Goal: Task Accomplishment & Management: Complete application form

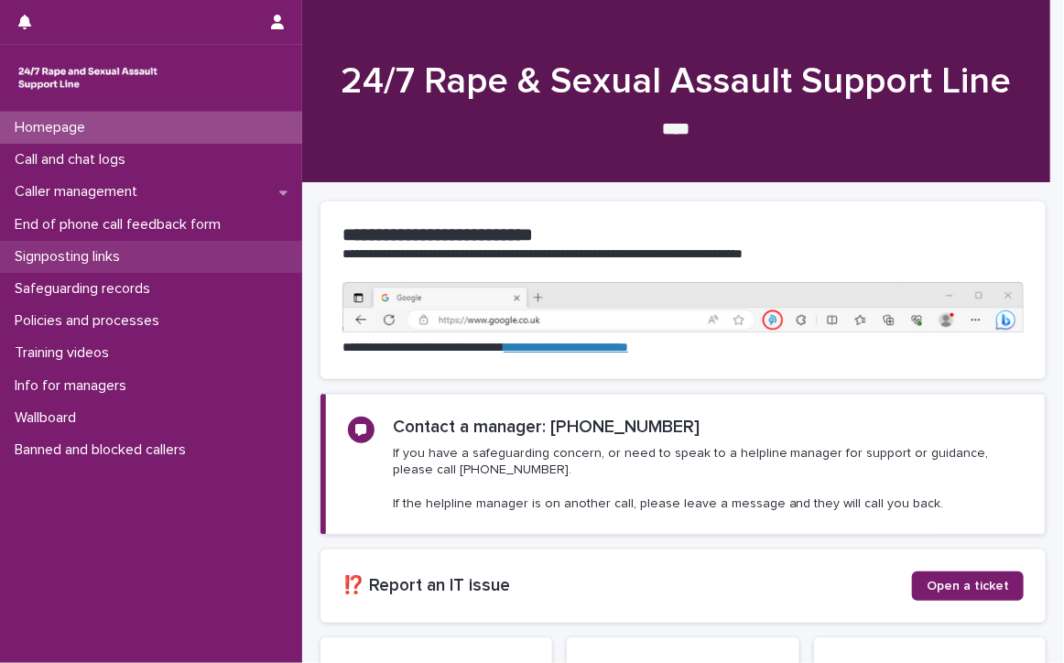
click at [57, 252] on p "Signposting links" at bounding box center [70, 256] width 127 height 17
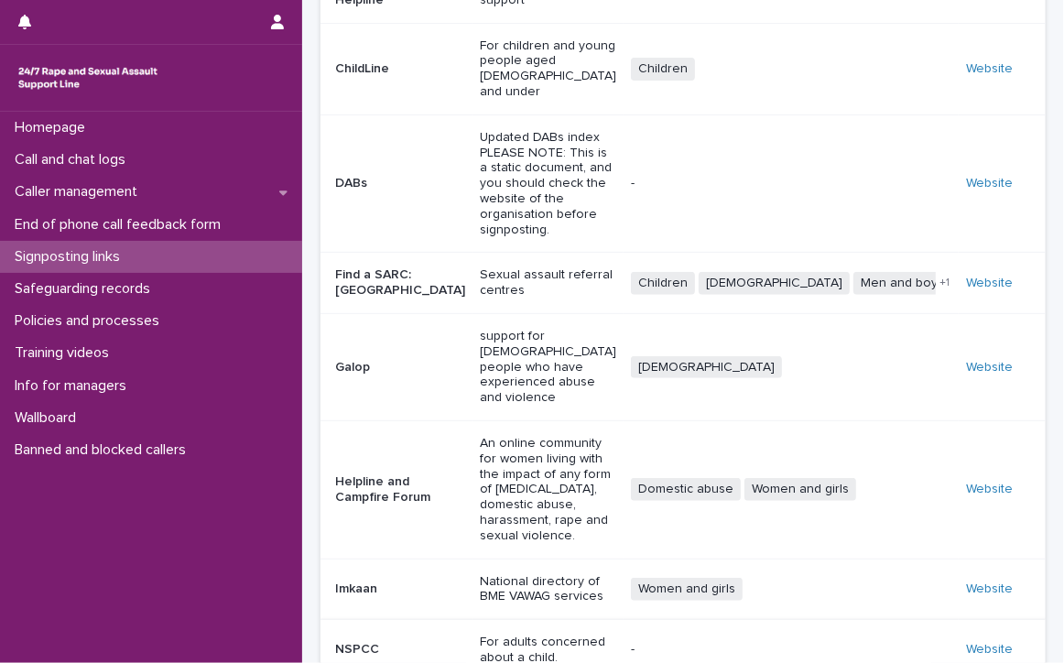
scroll to position [320, 0]
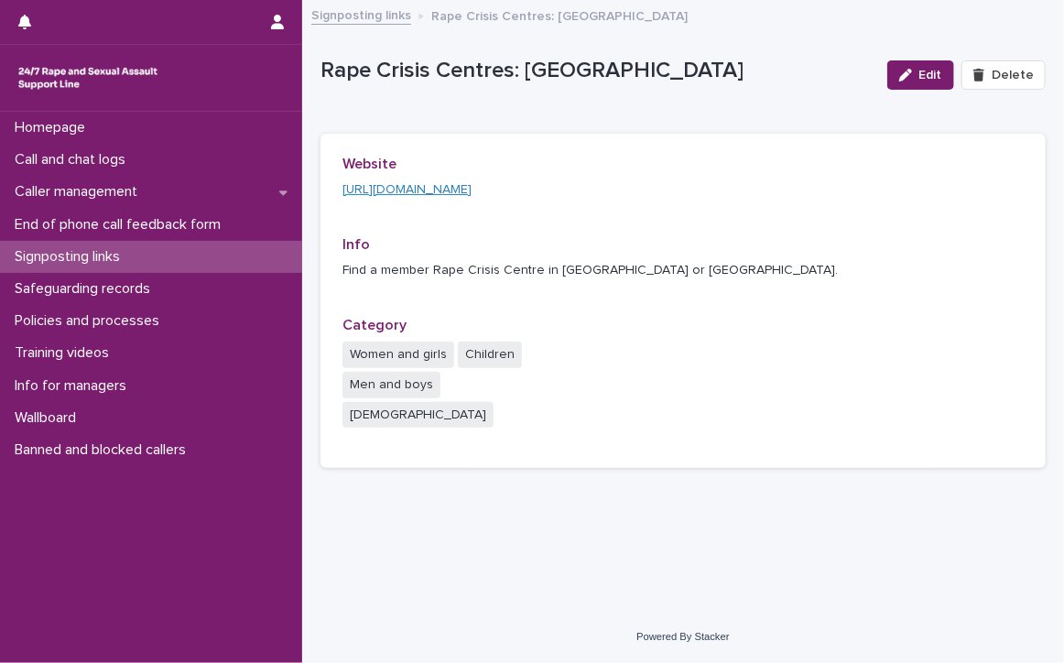
click at [470, 191] on link "[URL][DOMAIN_NAME]" at bounding box center [407, 189] width 129 height 13
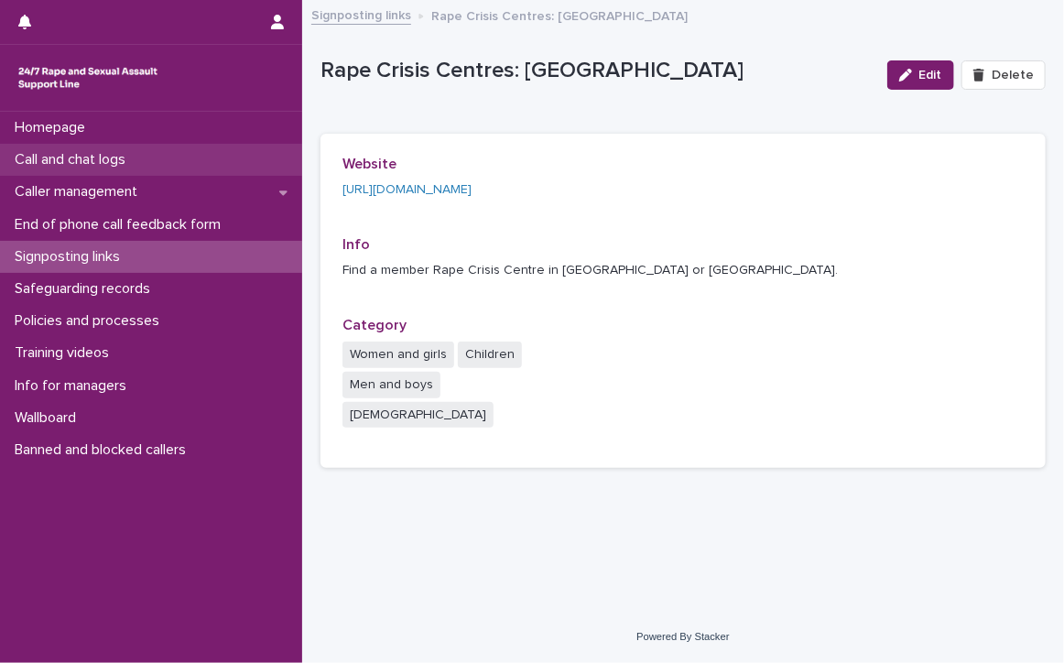
click at [79, 154] on p "Call and chat logs" at bounding box center [73, 159] width 133 height 17
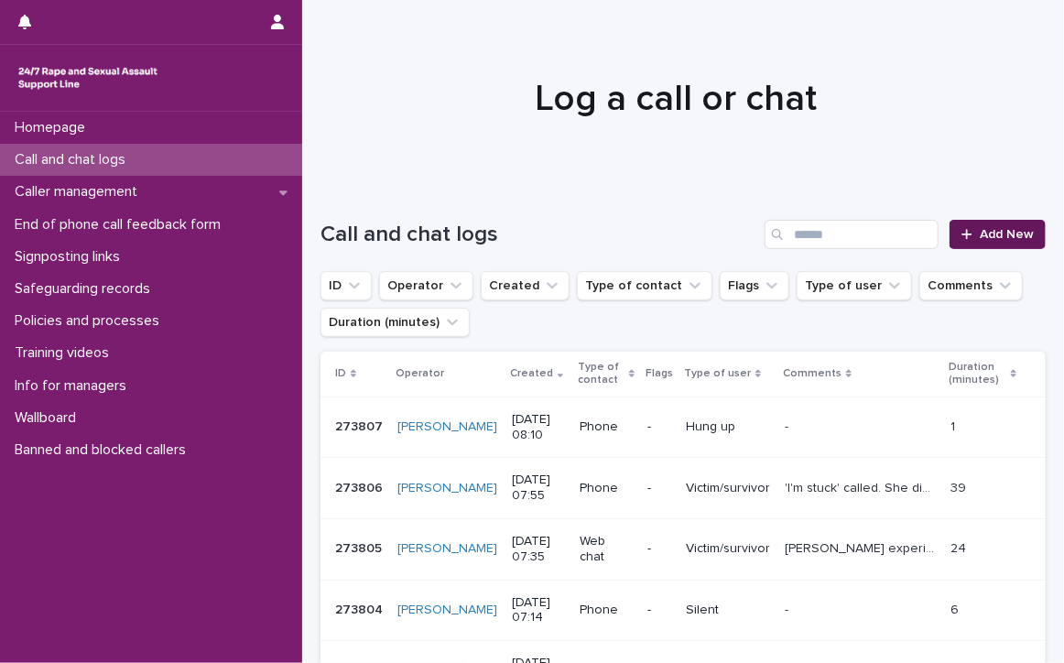
click at [985, 230] on span "Add New" at bounding box center [1007, 234] width 54 height 13
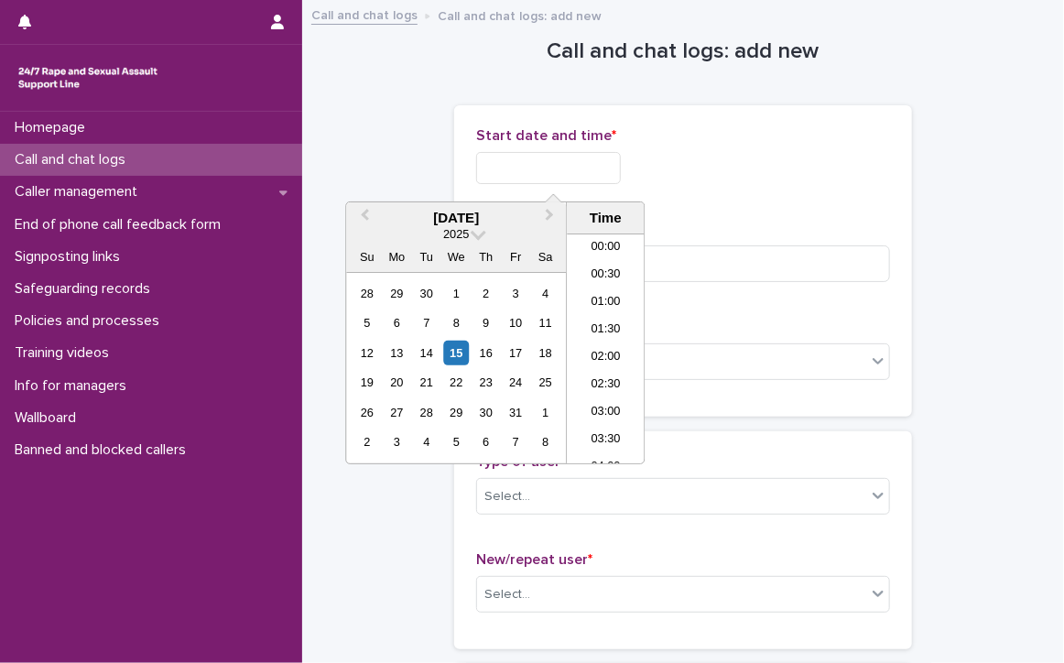
click at [601, 177] on input "text" at bounding box center [548, 168] width 145 height 32
click at [586, 297] on li "07:00" at bounding box center [606, 293] width 78 height 27
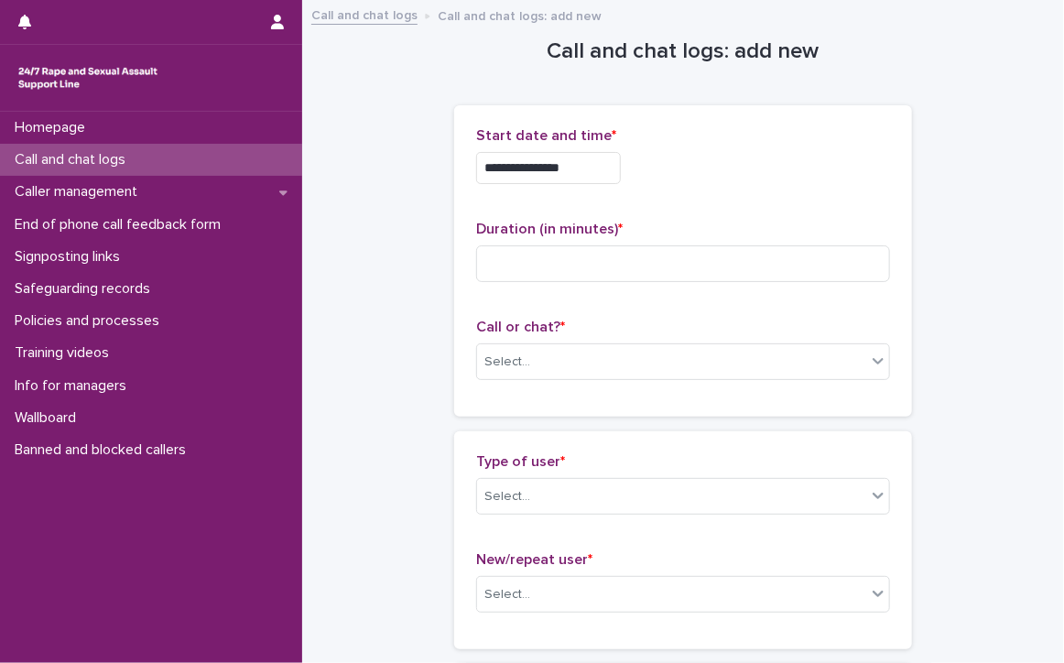
click at [615, 168] on input "**********" at bounding box center [548, 168] width 145 height 32
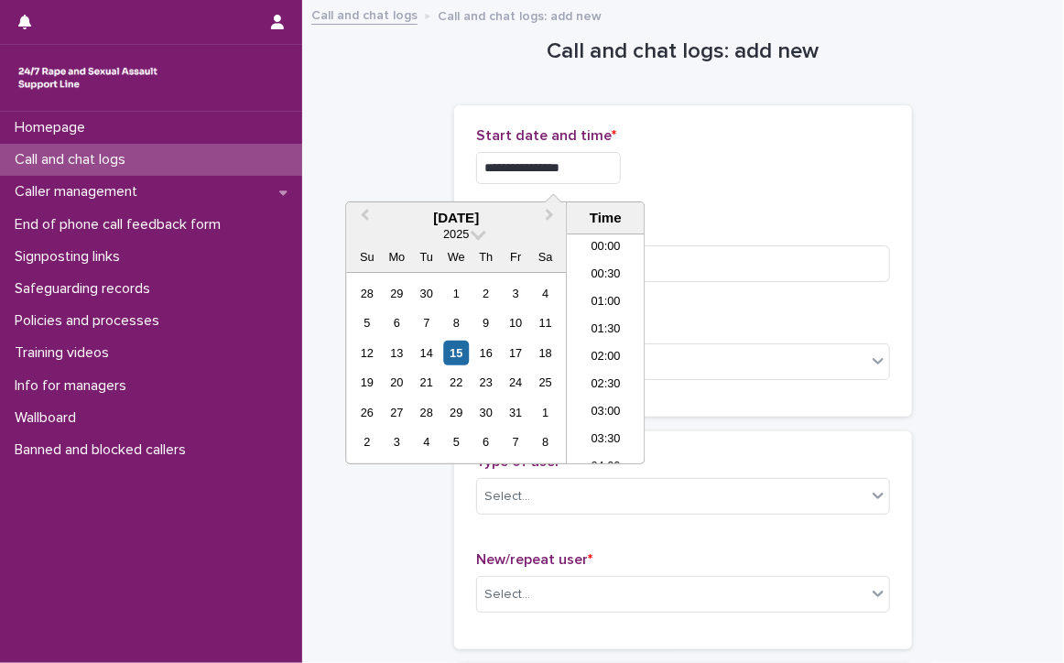
scroll to position [284, 0]
type input "**********"
click at [725, 270] on input at bounding box center [683, 263] width 414 height 37
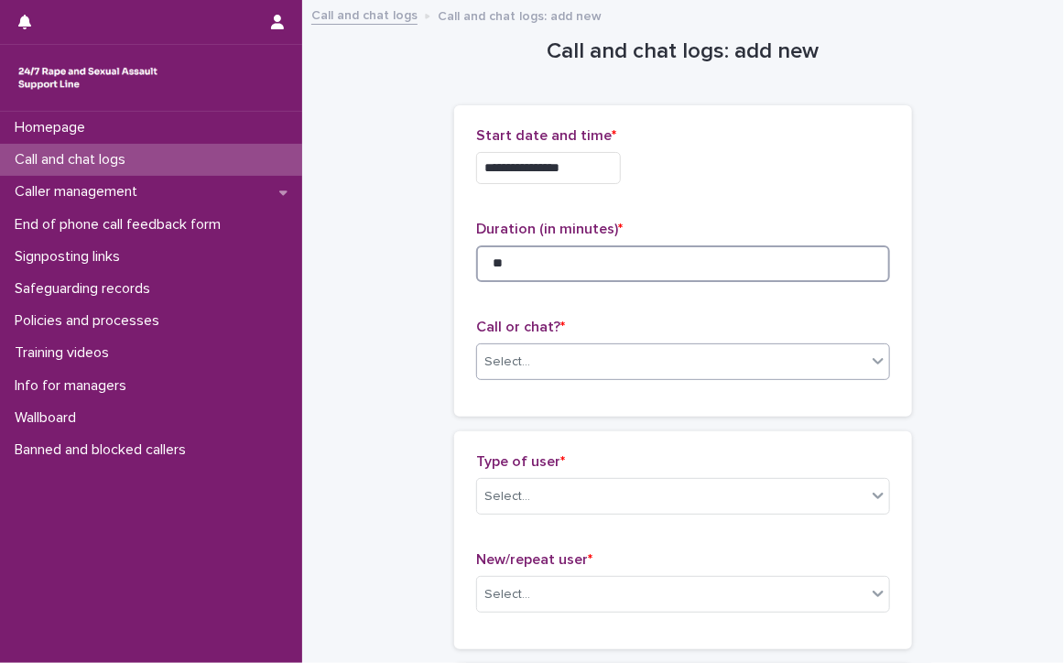
type input "**"
click at [676, 354] on div "Select..." at bounding box center [671, 362] width 389 height 30
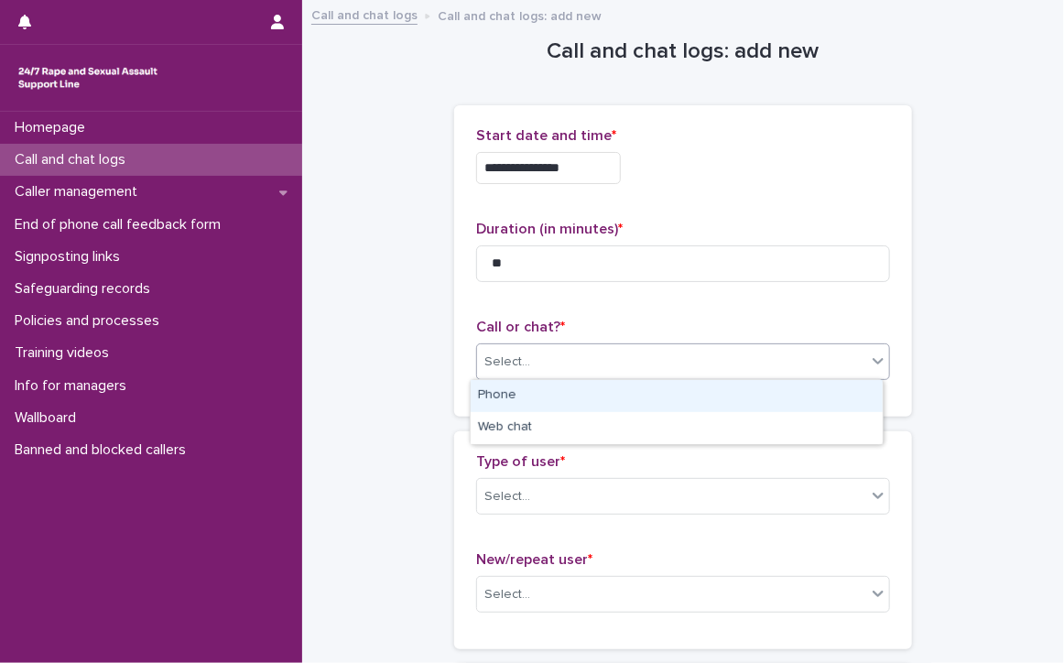
click at [582, 395] on div "Phone" at bounding box center [677, 396] width 412 height 32
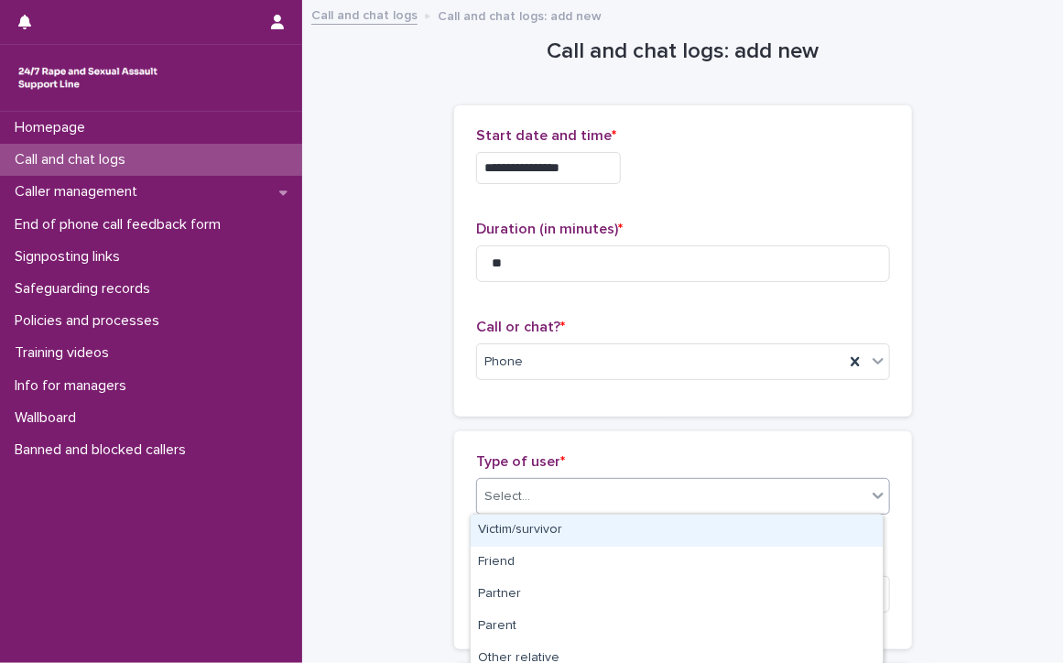
click at [570, 490] on div "Select..." at bounding box center [671, 497] width 389 height 30
click at [615, 532] on div "Victim/survivor" at bounding box center [677, 531] width 412 height 32
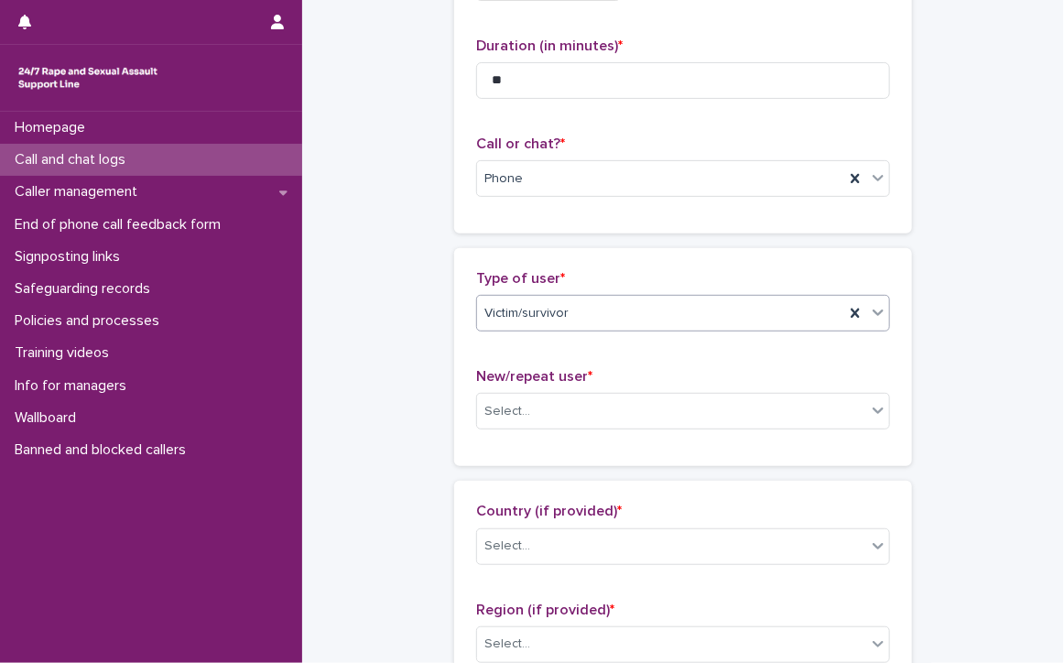
scroll to position [275, 0]
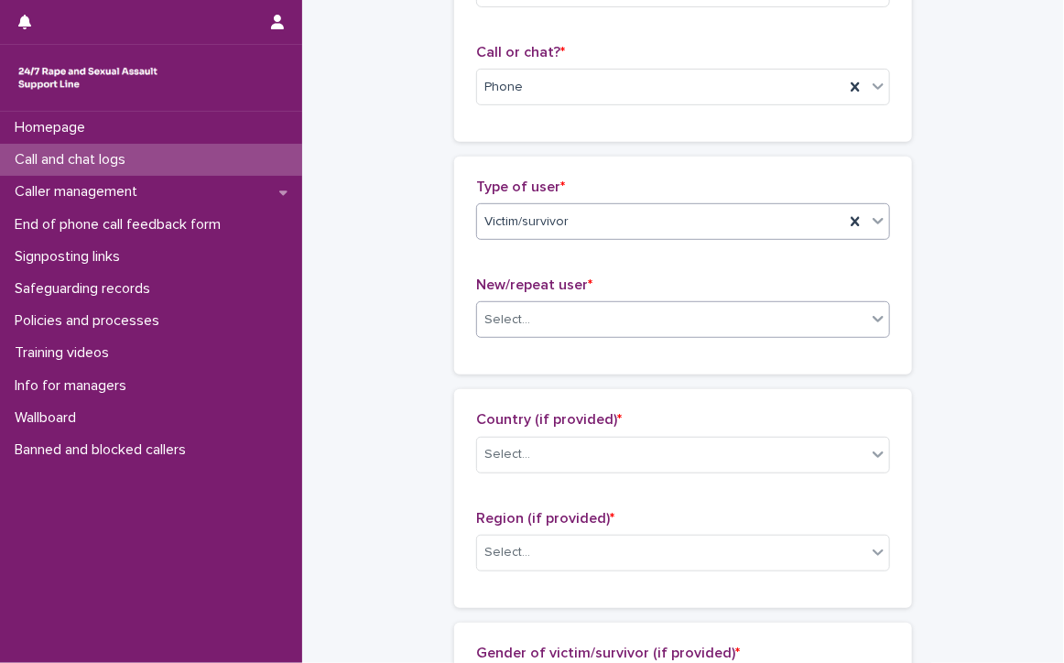
click at [487, 314] on div "Select..." at bounding box center [507, 319] width 46 height 19
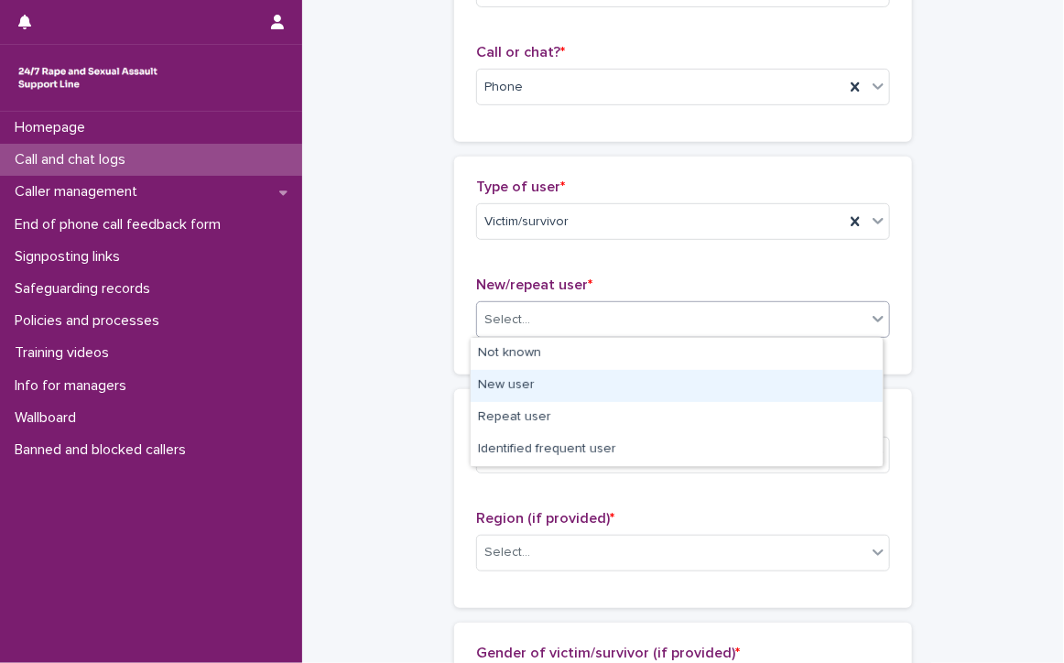
click at [601, 387] on div "New user" at bounding box center [677, 386] width 412 height 32
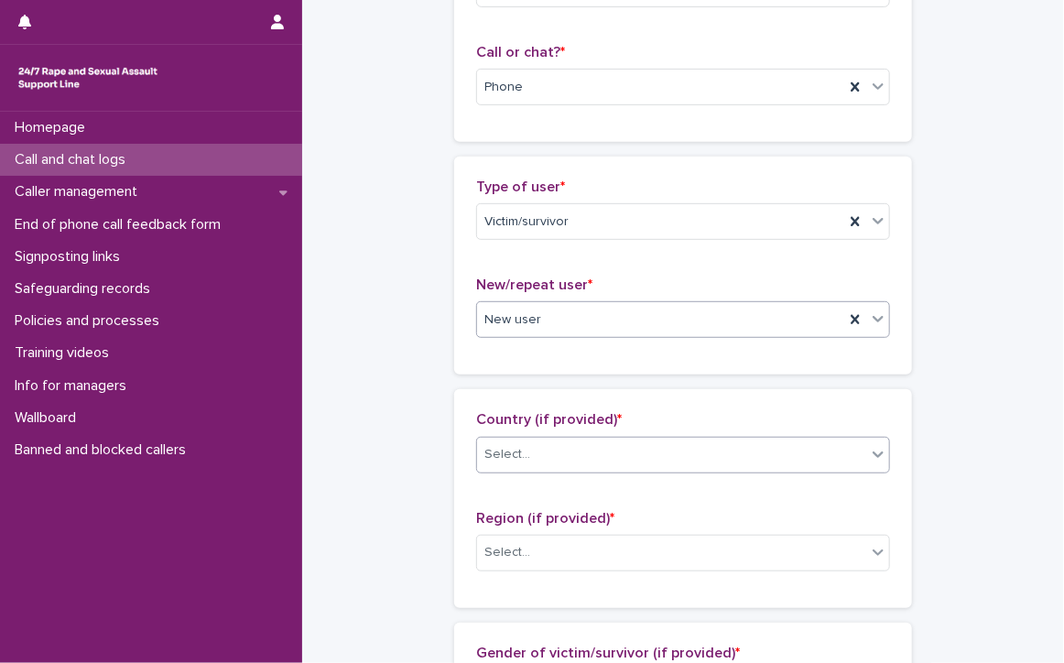
click at [560, 457] on div "Select..." at bounding box center [671, 455] width 389 height 30
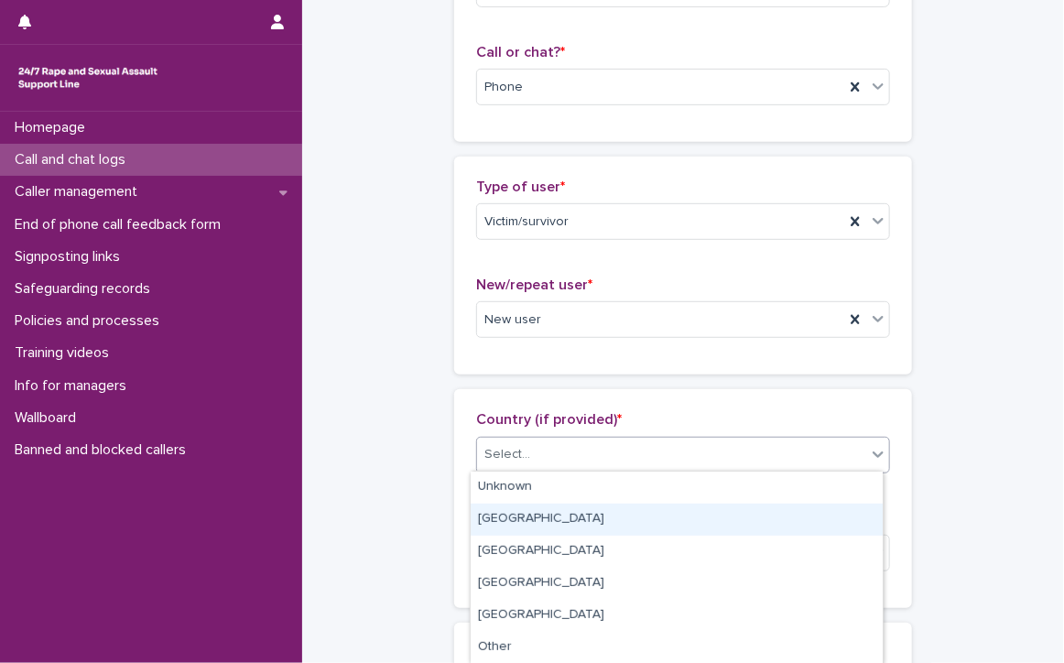
click at [553, 516] on div "[GEOGRAPHIC_DATA]" at bounding box center [677, 520] width 412 height 32
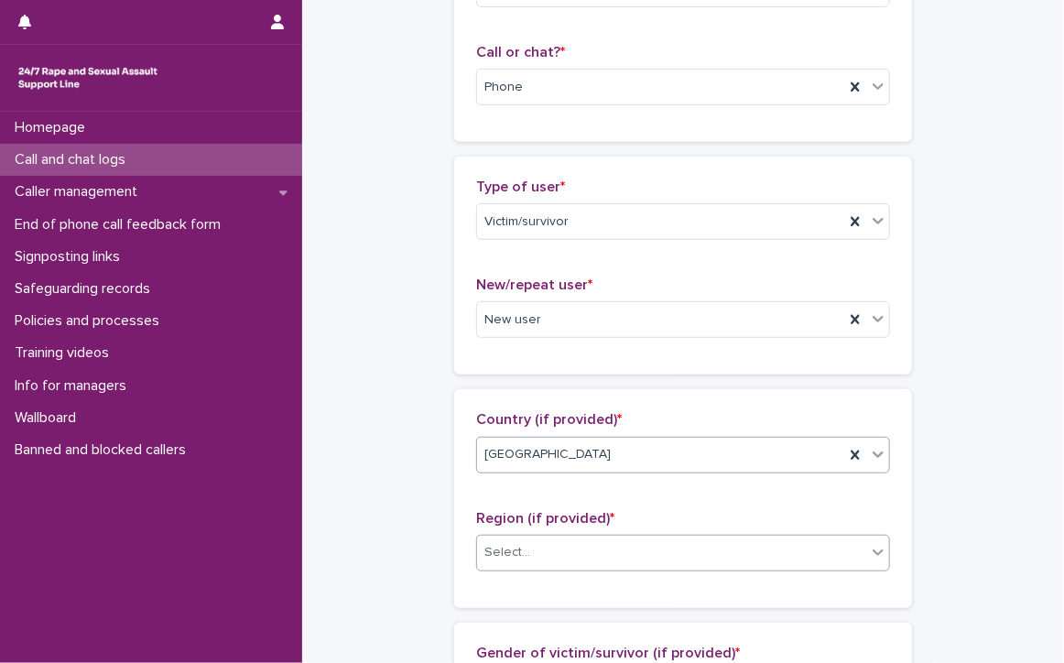
click at [540, 549] on div "Select..." at bounding box center [671, 553] width 389 height 30
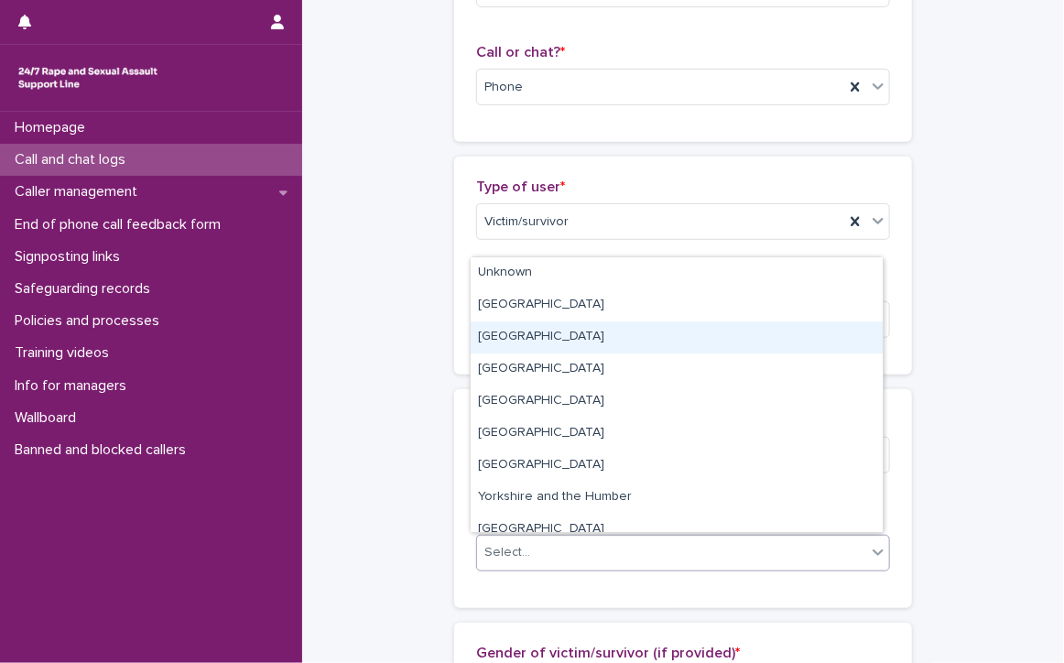
click at [520, 329] on div "[GEOGRAPHIC_DATA]" at bounding box center [677, 337] width 412 height 32
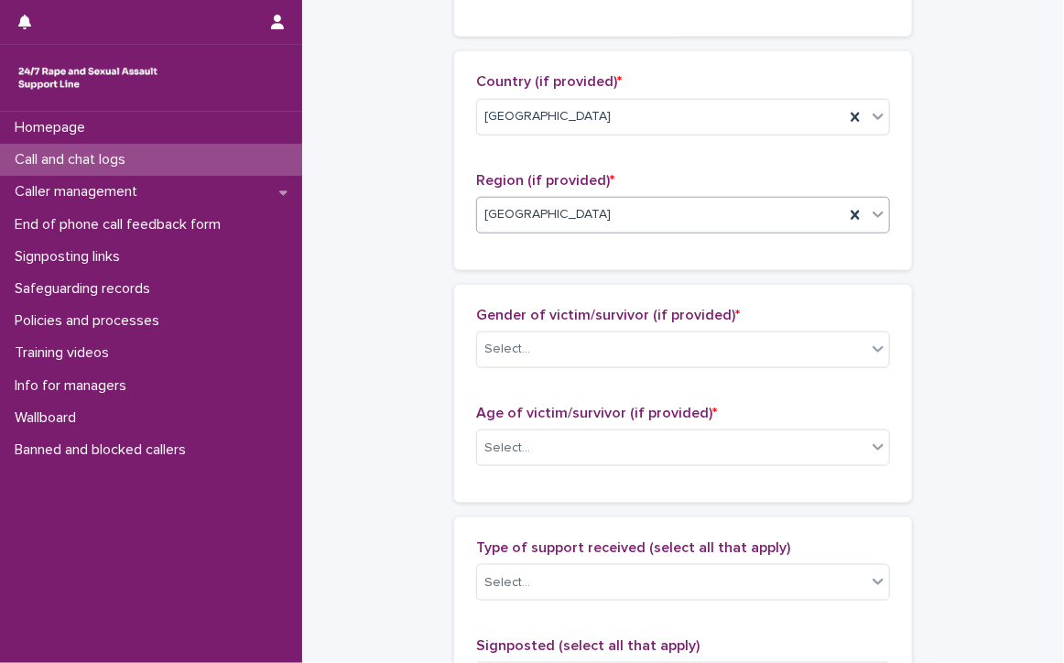
scroll to position [641, 0]
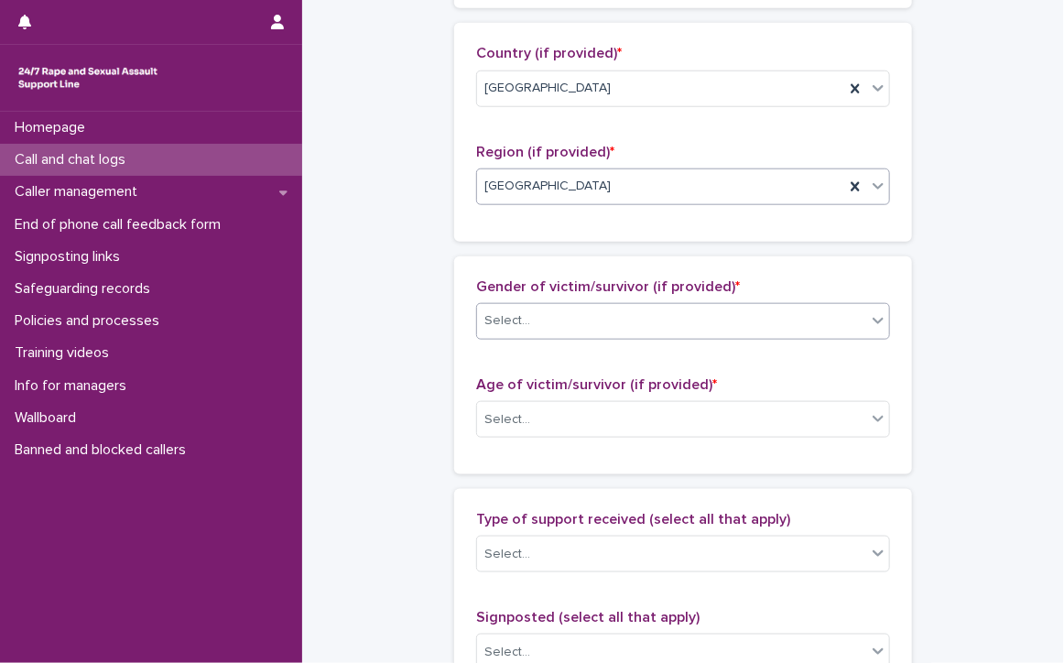
click at [634, 324] on div "Select..." at bounding box center [671, 321] width 389 height 30
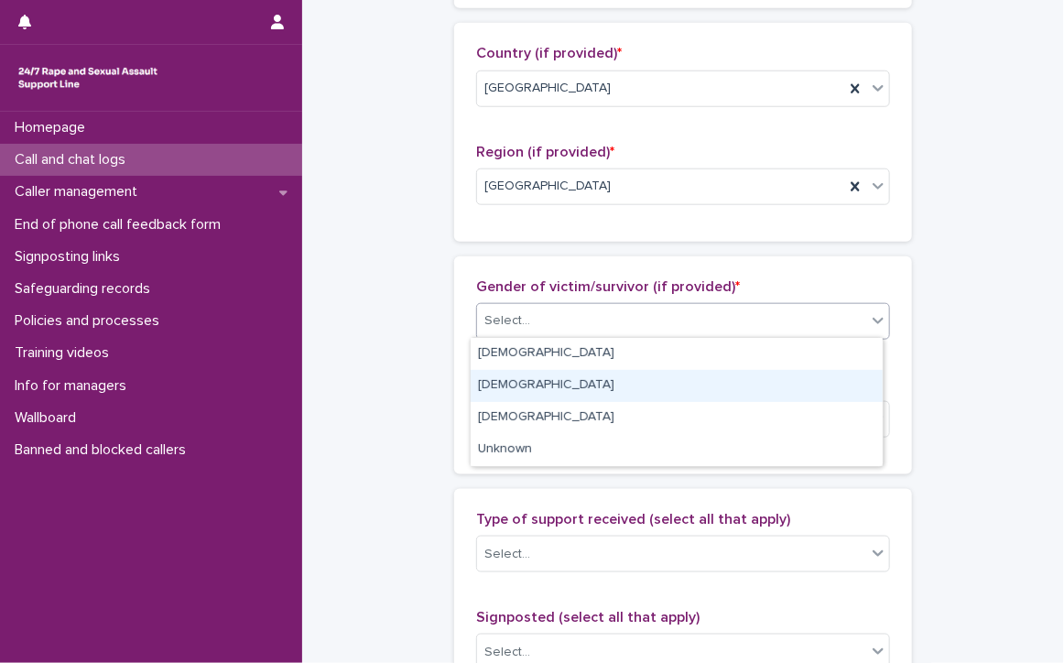
click at [604, 387] on div "[DEMOGRAPHIC_DATA]" at bounding box center [677, 386] width 412 height 32
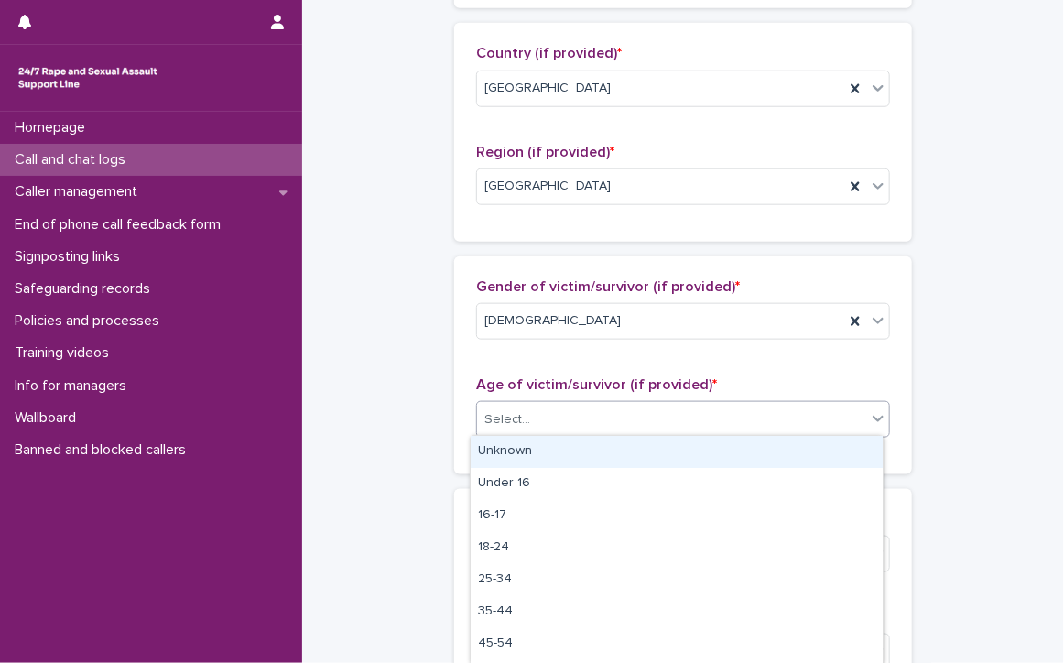
click at [598, 407] on div "Select..." at bounding box center [671, 420] width 389 height 30
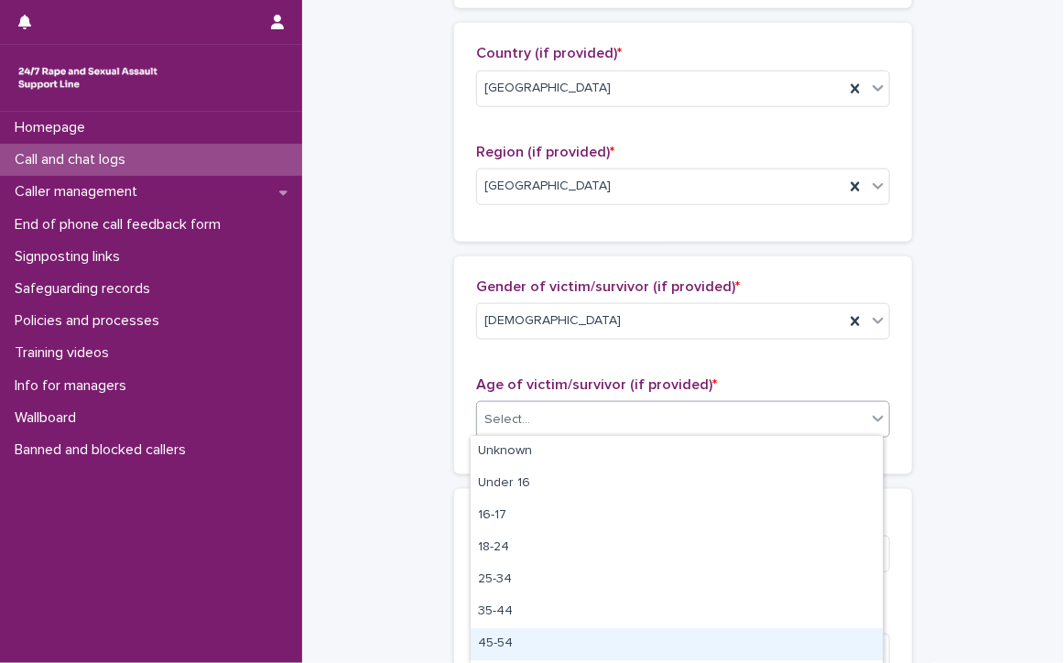
click at [535, 644] on div "45-54" at bounding box center [677, 644] width 412 height 32
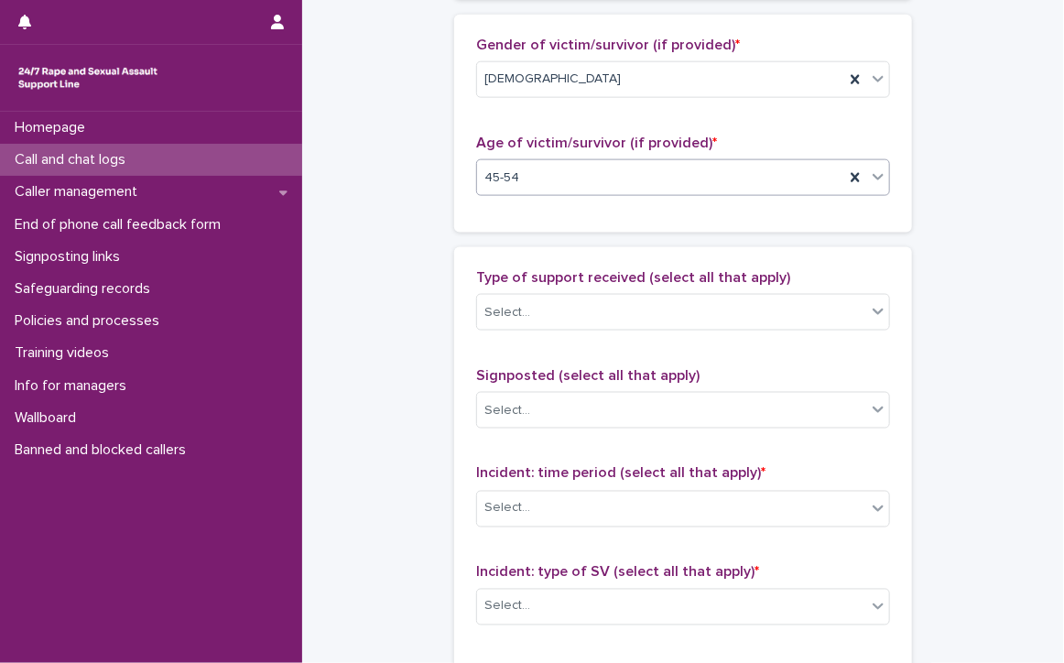
scroll to position [916, 0]
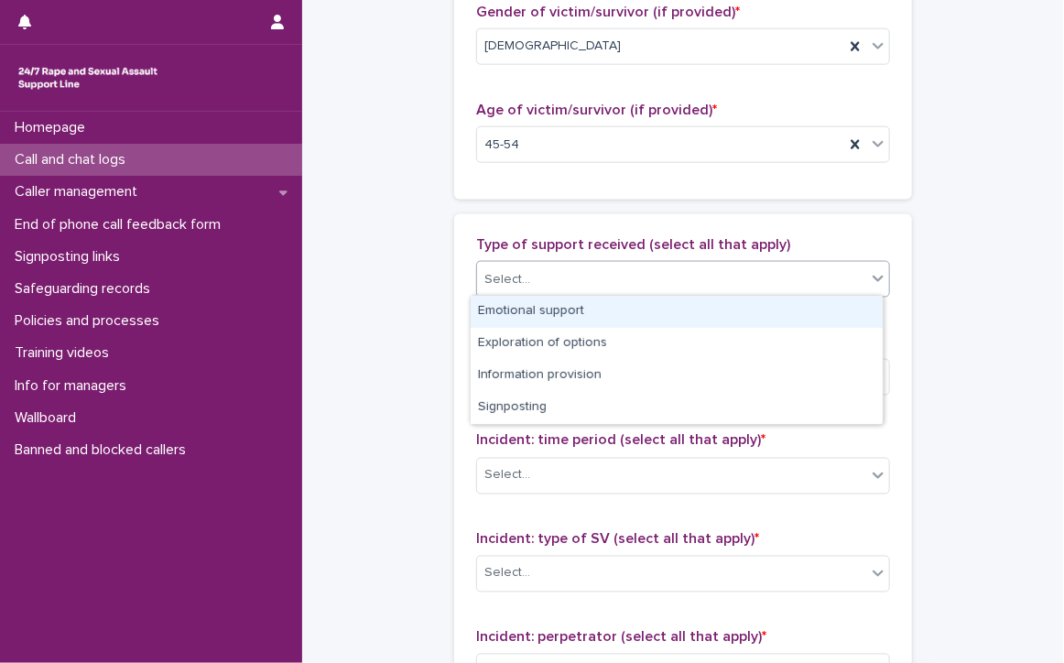
click at [569, 267] on div "Select..." at bounding box center [671, 280] width 389 height 30
click at [557, 309] on div "Emotional support" at bounding box center [677, 312] width 412 height 32
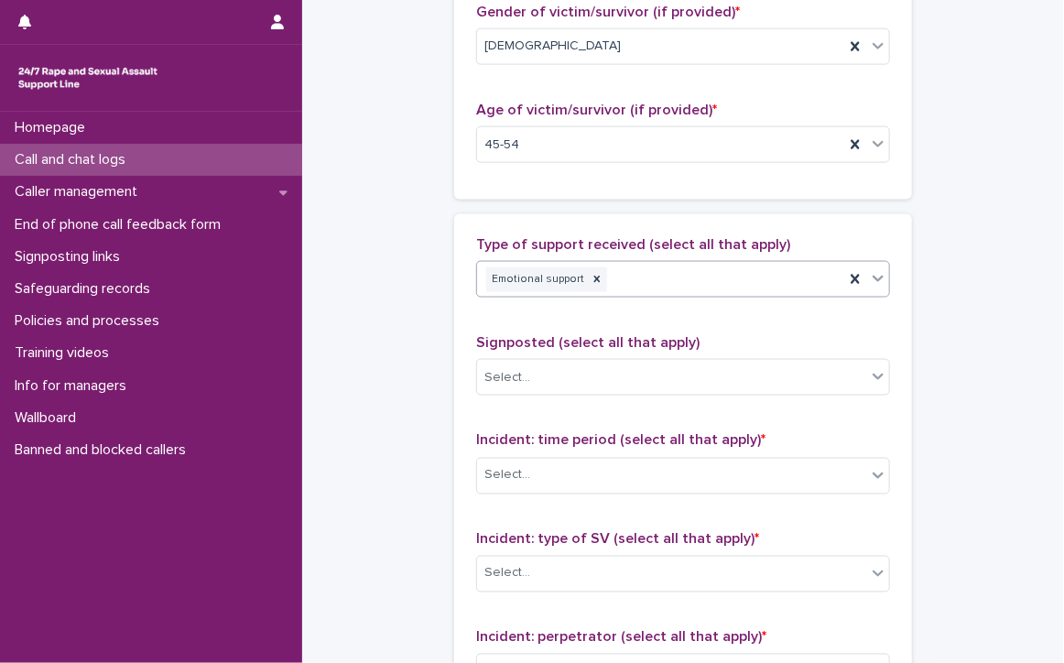
click at [724, 271] on div "Emotional support" at bounding box center [660, 280] width 367 height 32
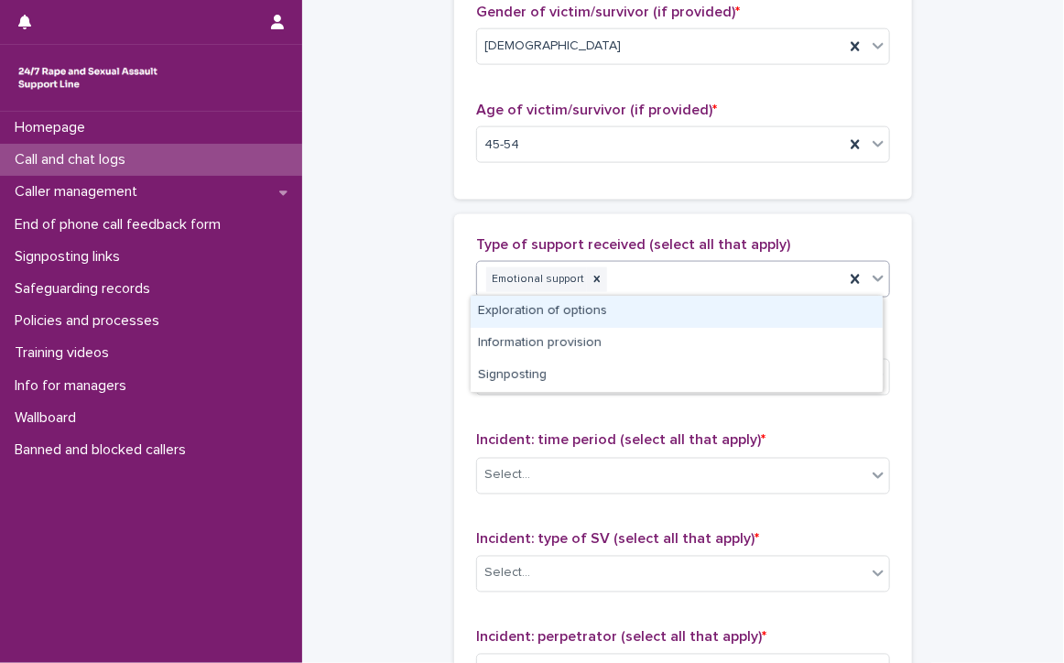
click at [702, 312] on div "Exploration of options" at bounding box center [677, 312] width 412 height 32
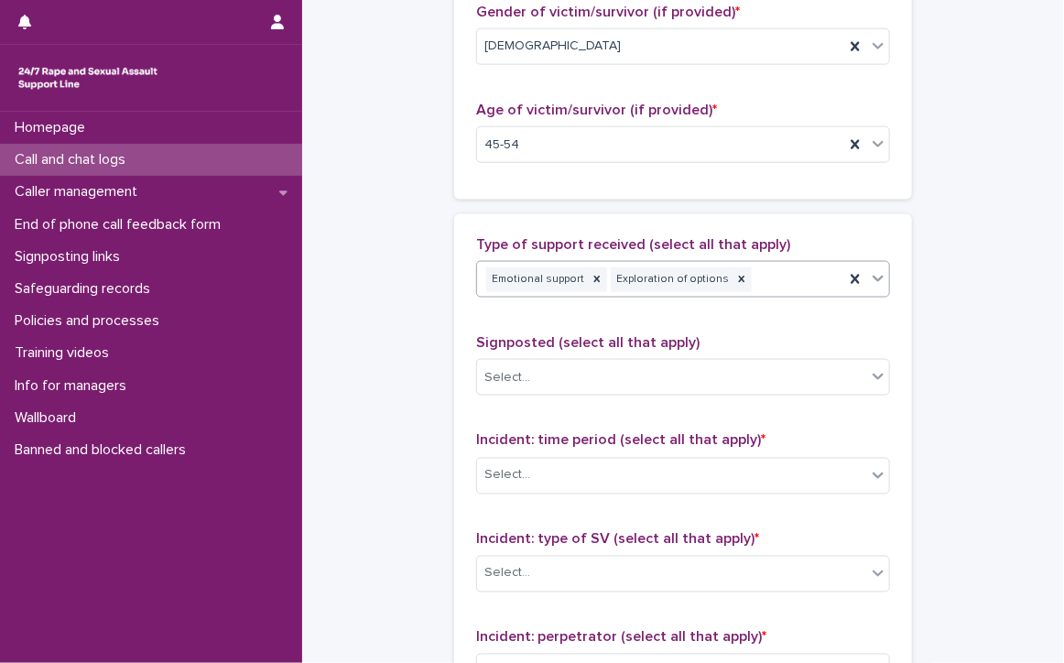
click at [783, 267] on div "Emotional support Exploration of options" at bounding box center [660, 280] width 367 height 32
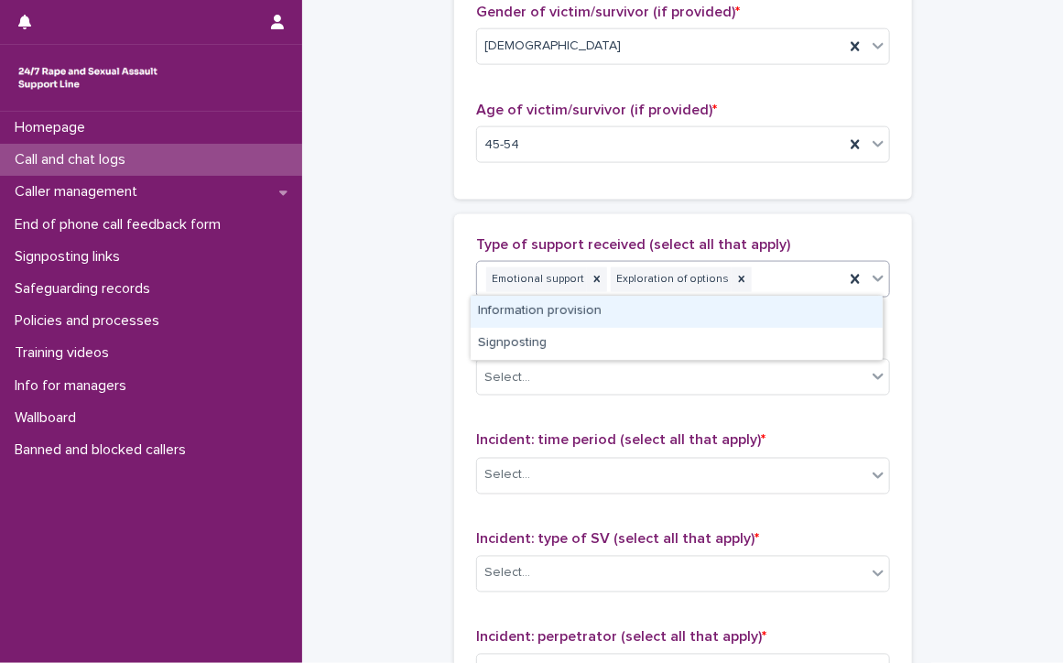
click at [753, 314] on div "Information provision" at bounding box center [677, 312] width 412 height 32
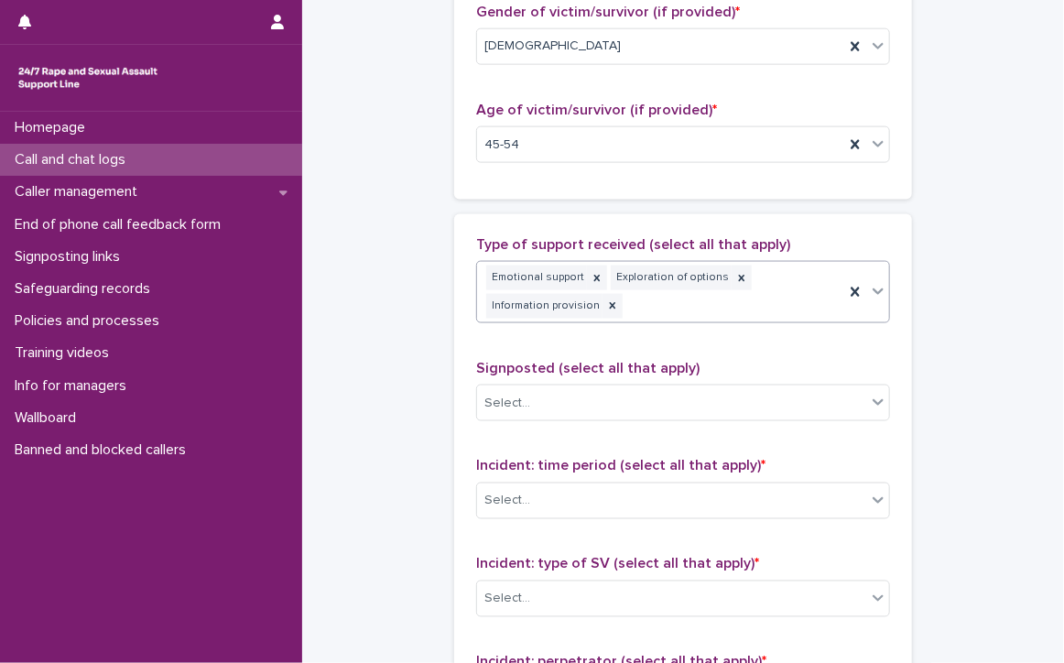
scroll to position [928, 0]
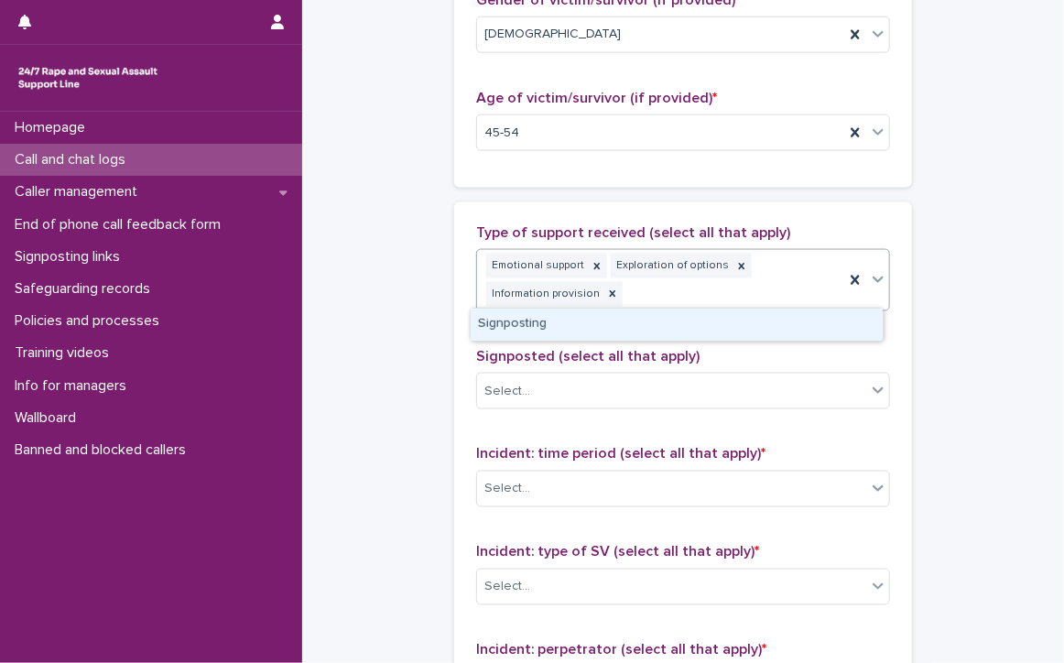
click at [765, 272] on div "Emotional support Exploration of options Information provision" at bounding box center [660, 280] width 367 height 60
click at [530, 321] on div "Signposting" at bounding box center [677, 325] width 412 height 32
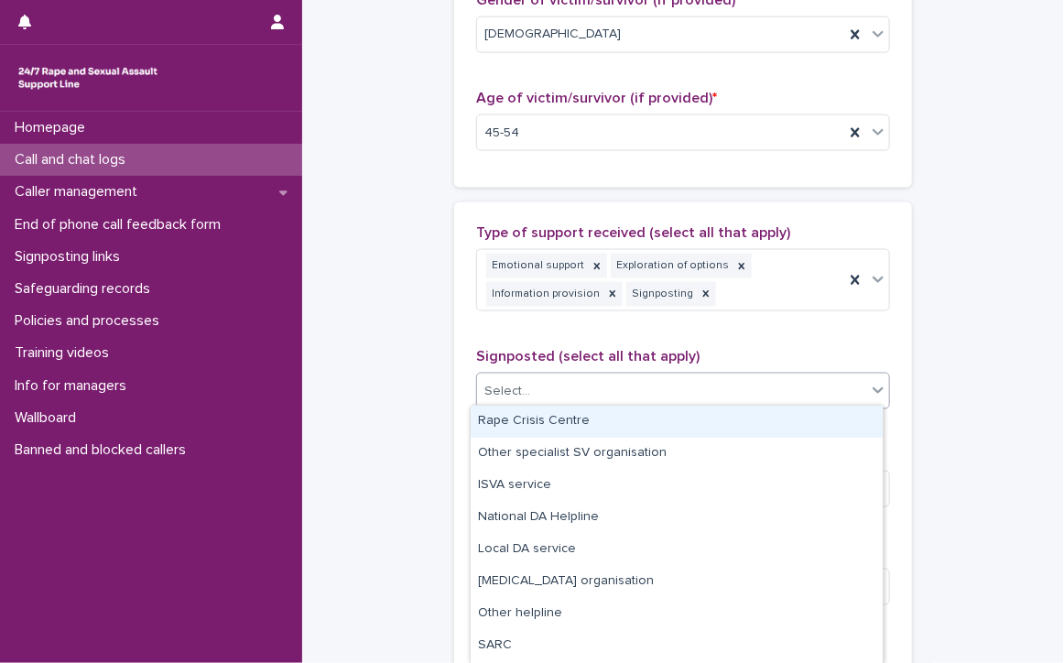
click at [528, 385] on div "Select..." at bounding box center [671, 391] width 389 height 30
click at [572, 417] on div "Rape Crisis Centre" at bounding box center [677, 422] width 412 height 32
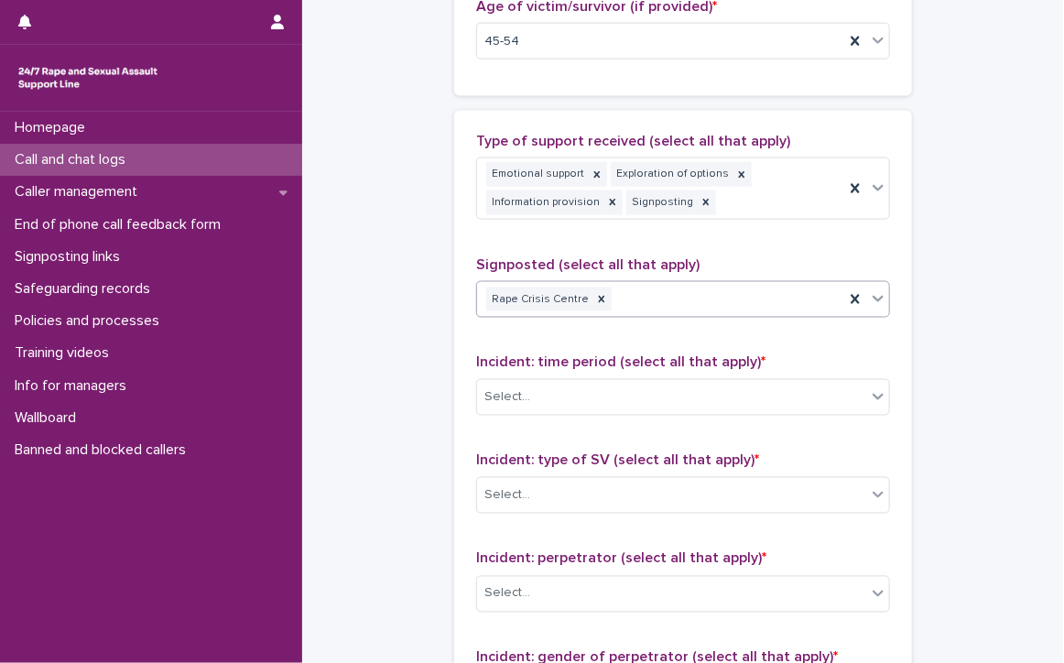
scroll to position [1111, 0]
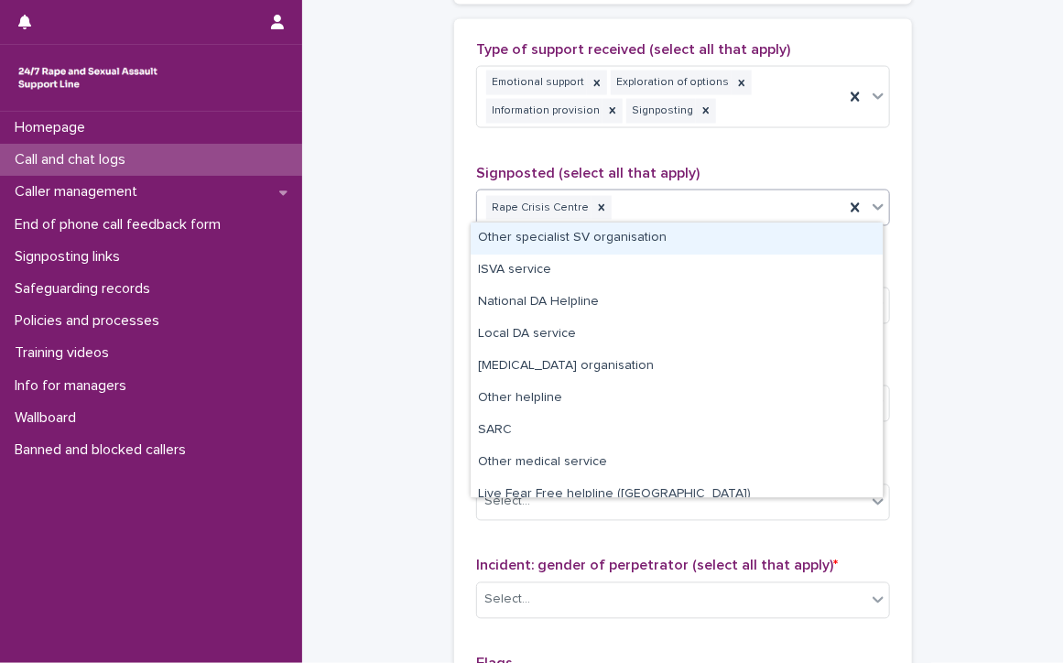
click at [681, 196] on div "Rape Crisis Centre" at bounding box center [660, 208] width 367 height 32
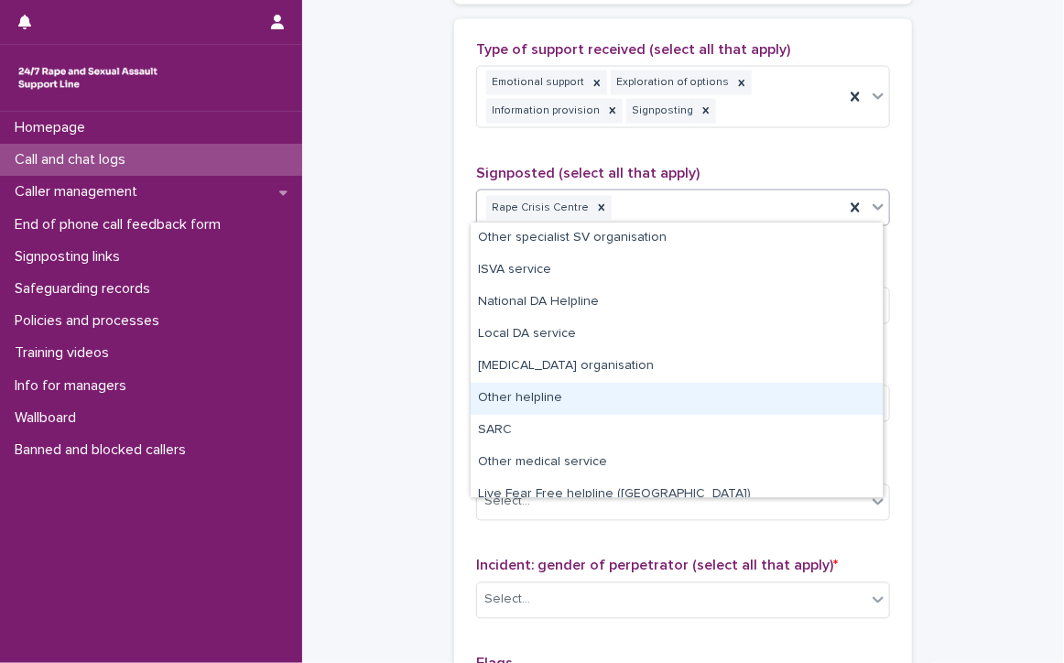
click at [600, 392] on div "Other helpline" at bounding box center [677, 399] width 412 height 32
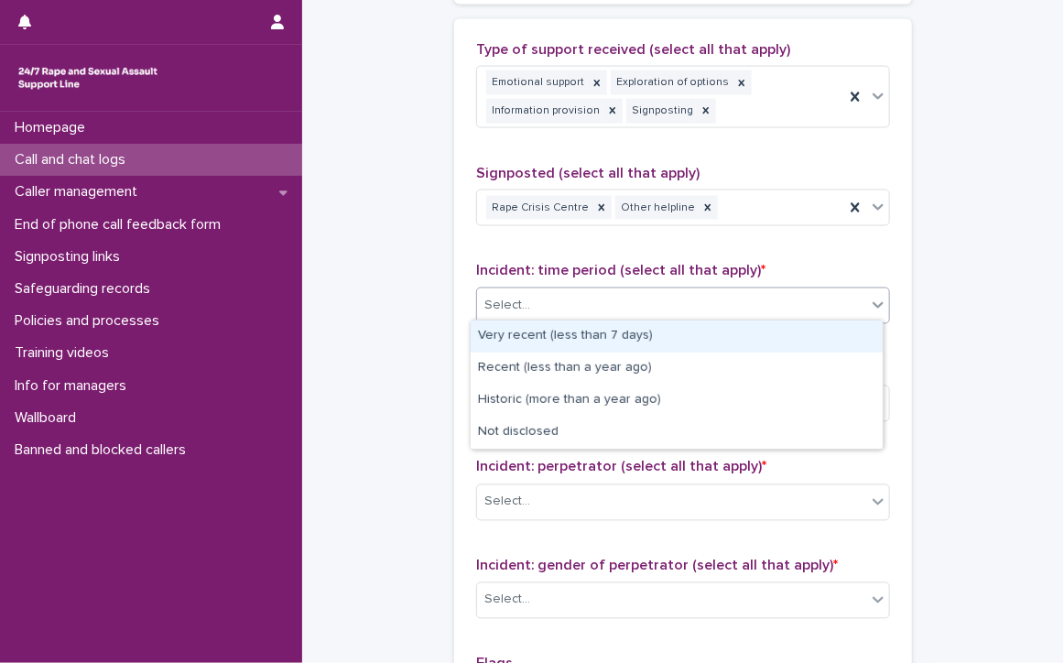
click at [568, 306] on div "Select..." at bounding box center [671, 306] width 389 height 30
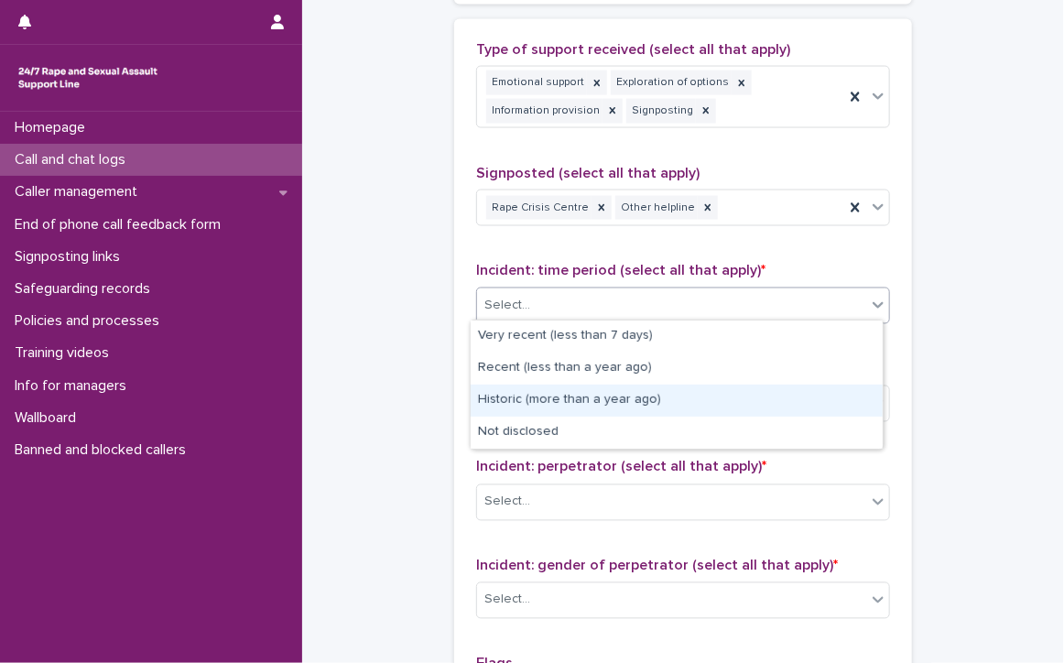
click at [632, 402] on div "Historic (more than a year ago)" at bounding box center [677, 401] width 412 height 32
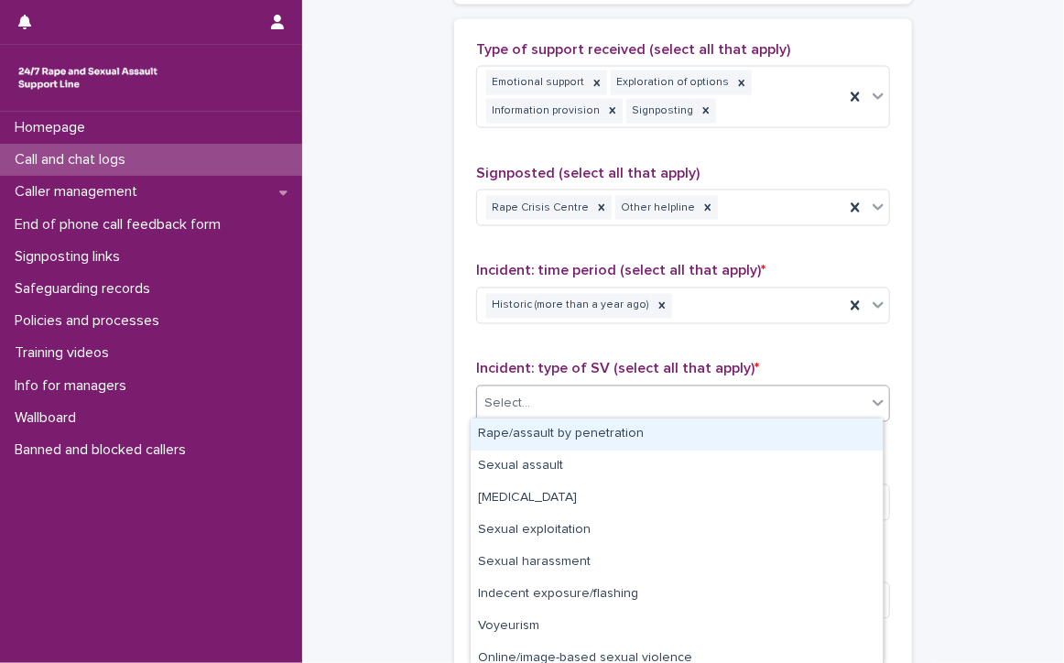
click at [632, 402] on div "Select..." at bounding box center [671, 404] width 389 height 30
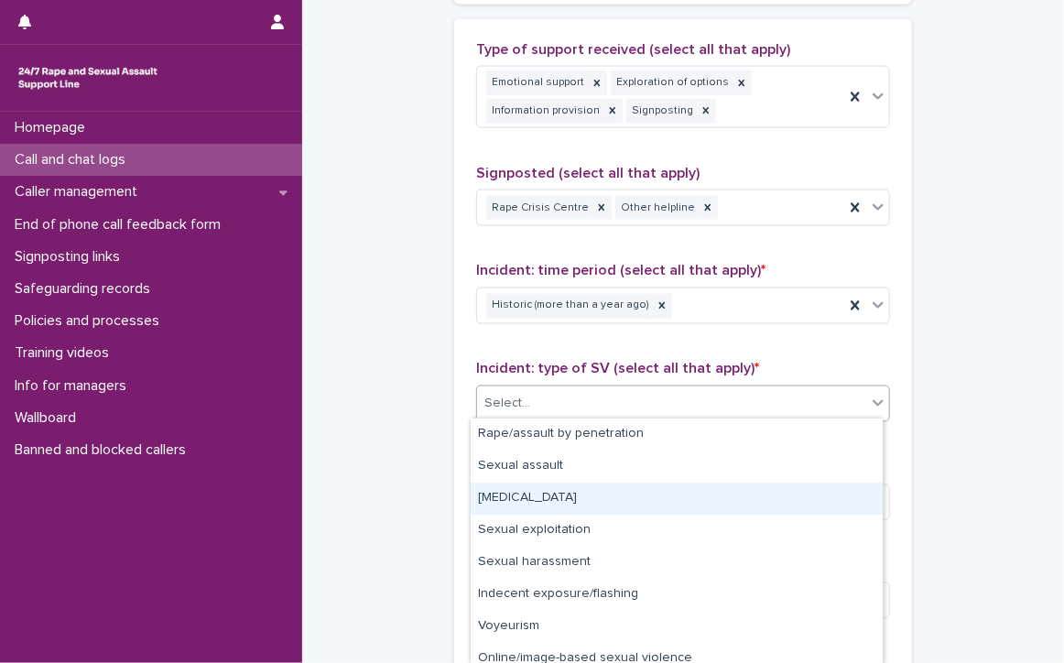
click at [611, 496] on div "[MEDICAL_DATA]" at bounding box center [677, 499] width 412 height 32
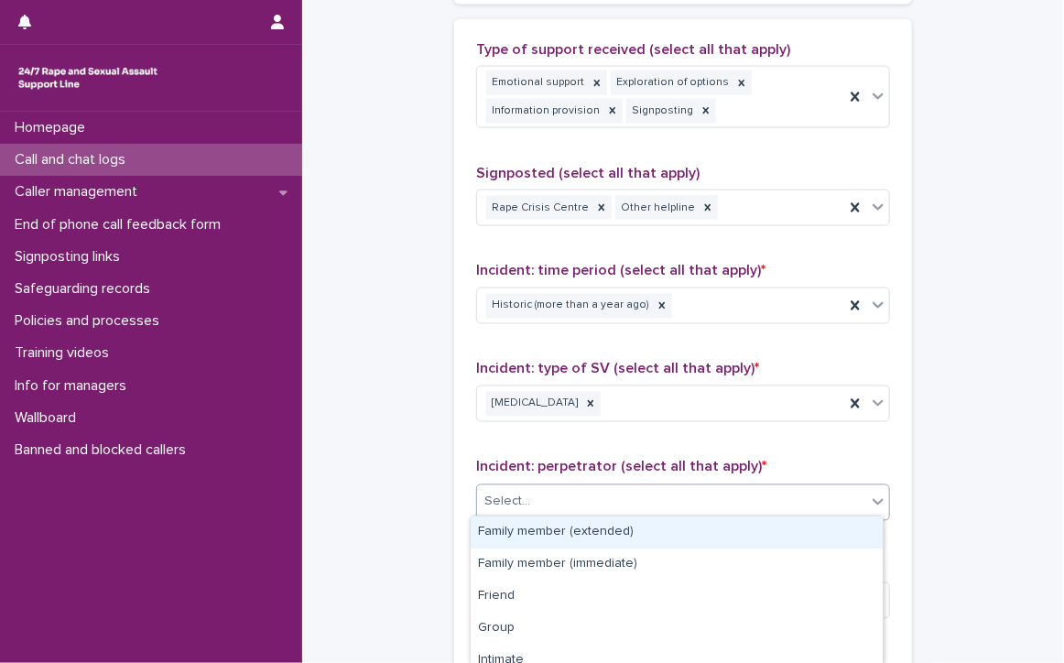
click at [611, 496] on div "Select..." at bounding box center [671, 502] width 389 height 30
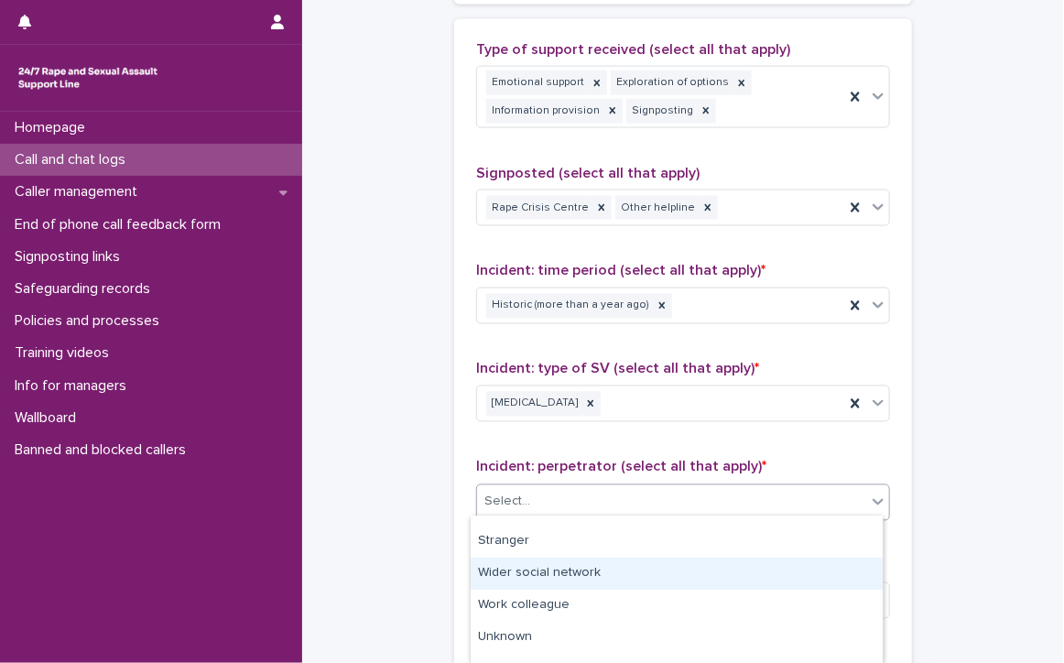
scroll to position [92, 0]
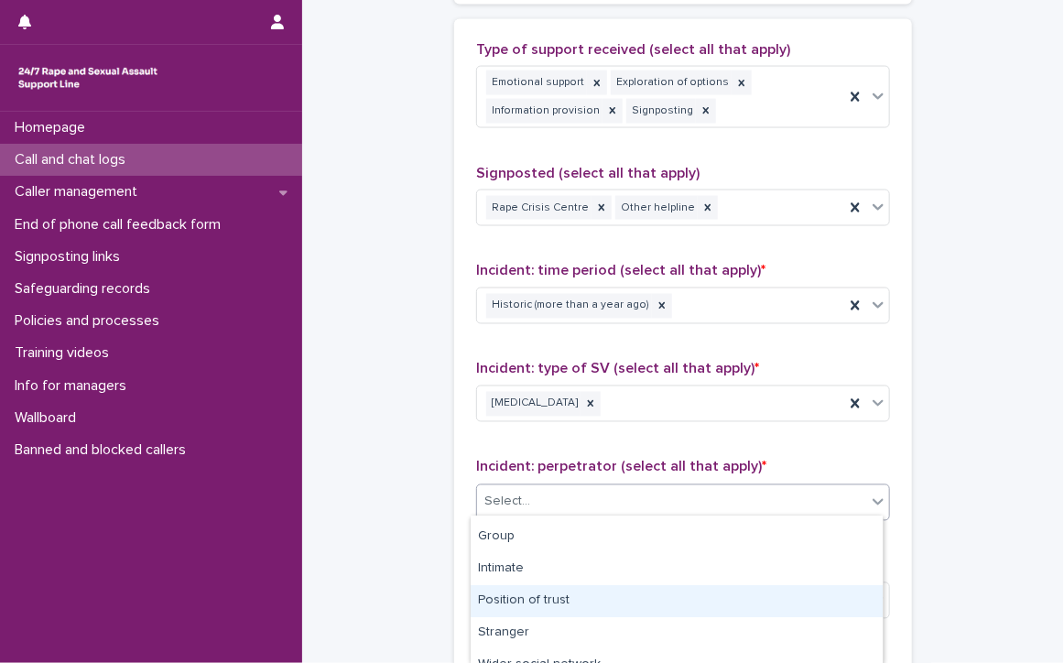
click at [542, 601] on div "Position of trust" at bounding box center [677, 601] width 412 height 32
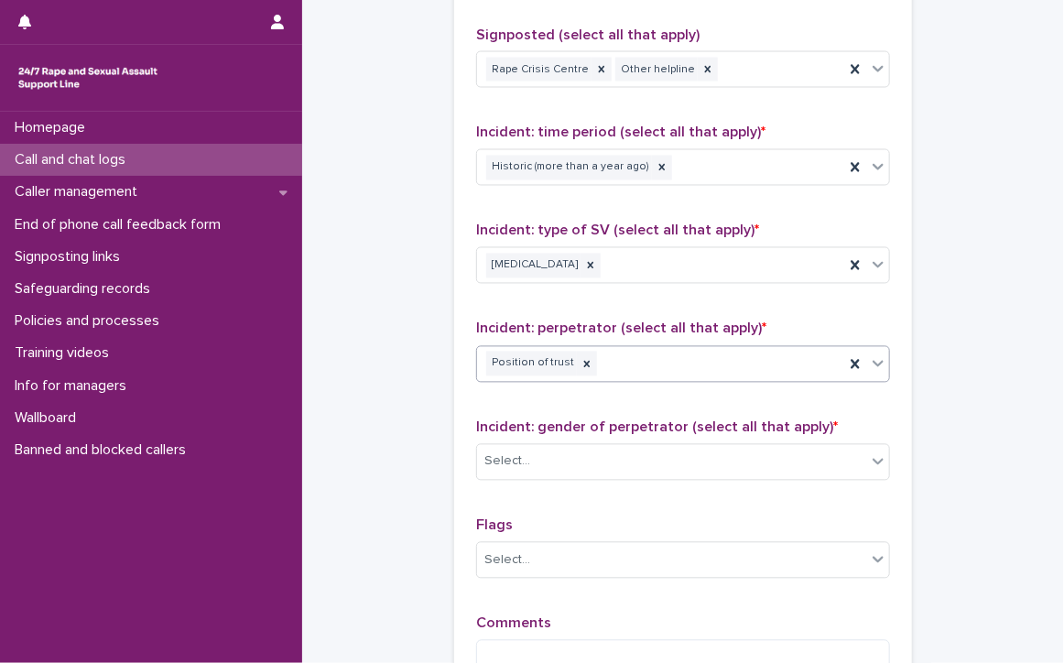
scroll to position [1294, 0]
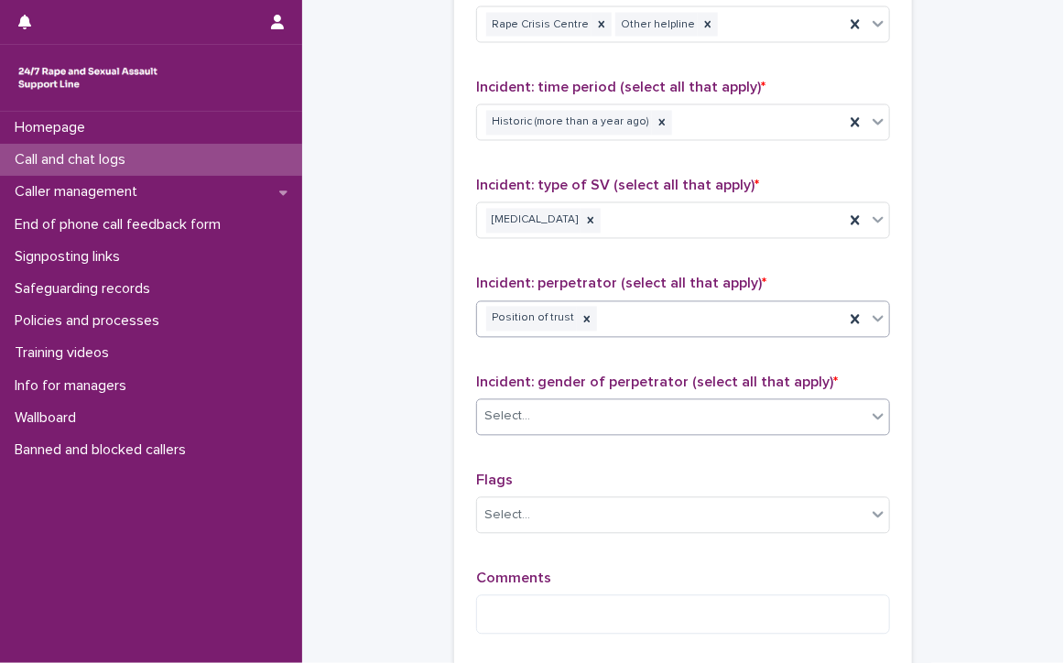
click at [550, 413] on div "Select..." at bounding box center [671, 417] width 389 height 30
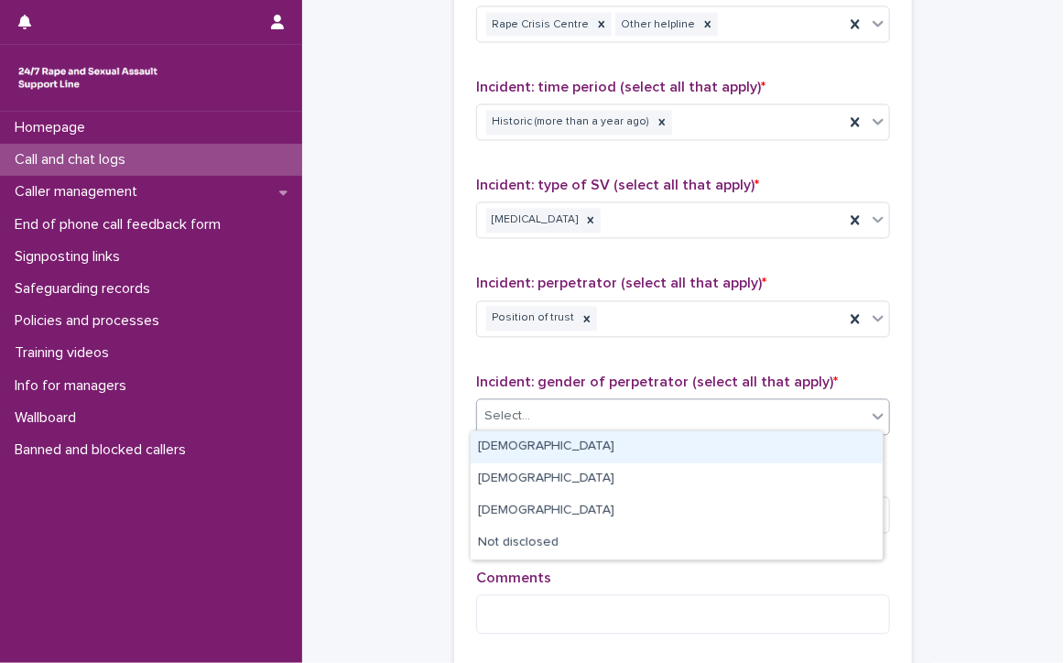
click at [512, 449] on div "[DEMOGRAPHIC_DATA]" at bounding box center [677, 447] width 412 height 32
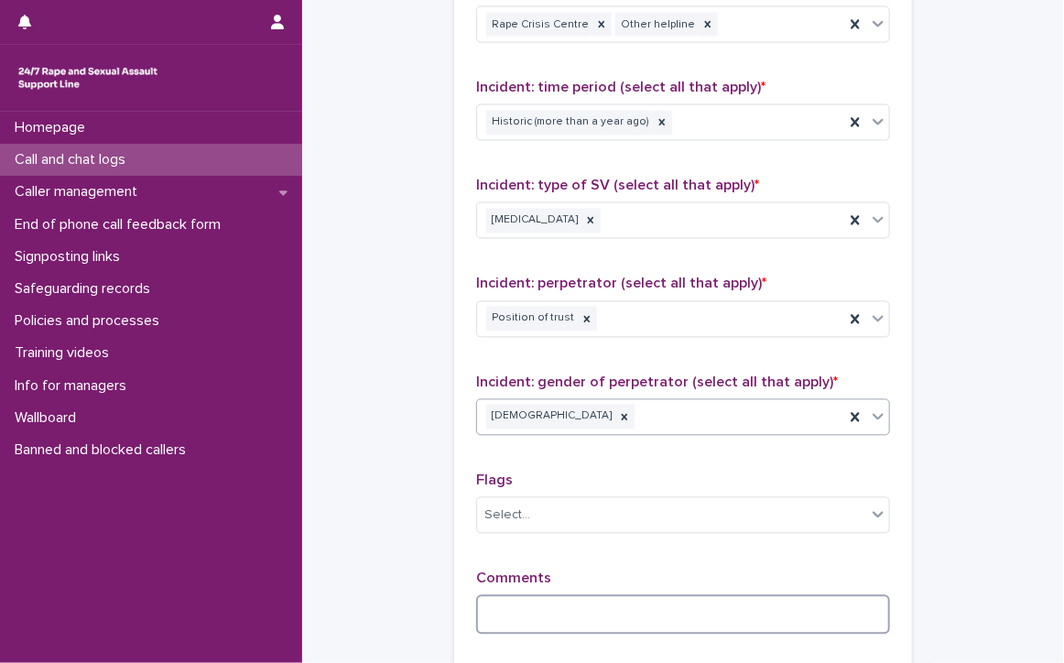
click at [587, 606] on textarea at bounding box center [683, 614] width 414 height 39
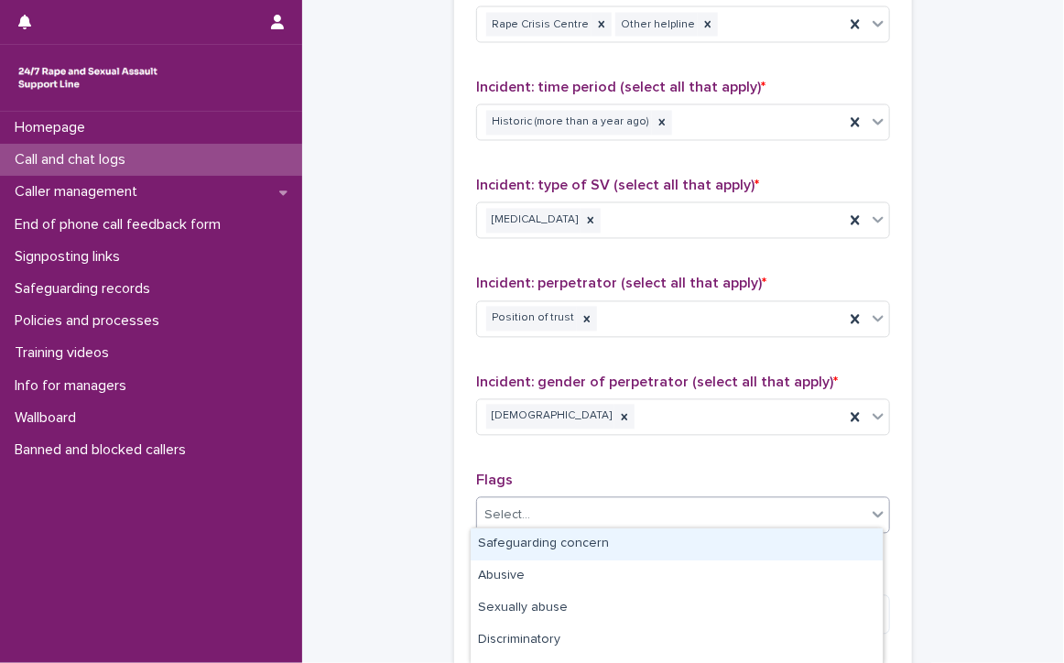
click at [575, 505] on div "Select..." at bounding box center [671, 516] width 389 height 30
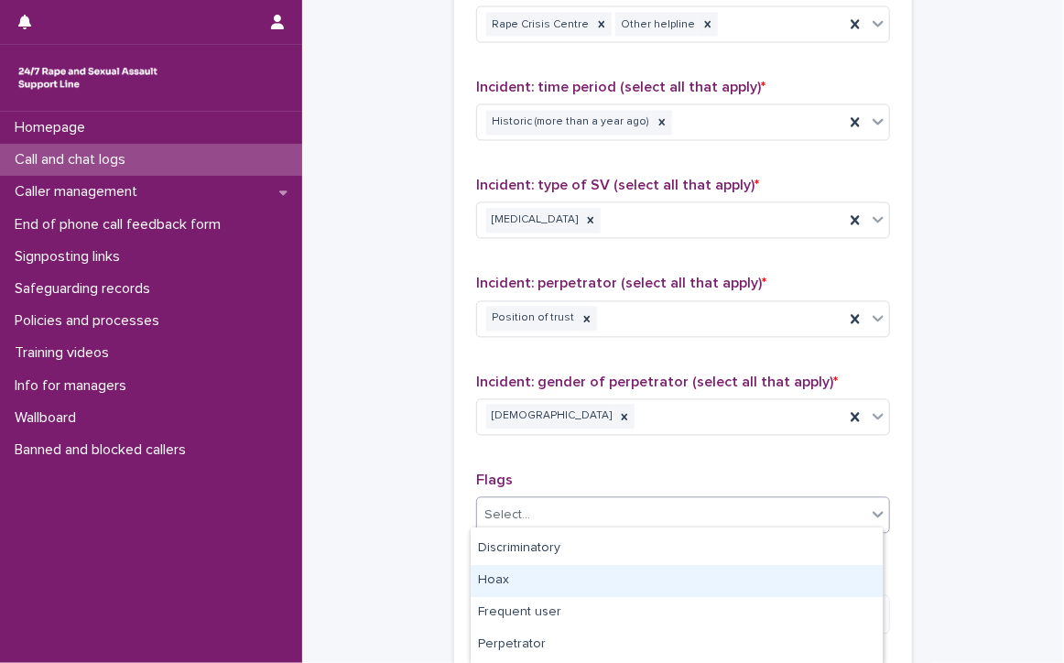
scroll to position [183, 0]
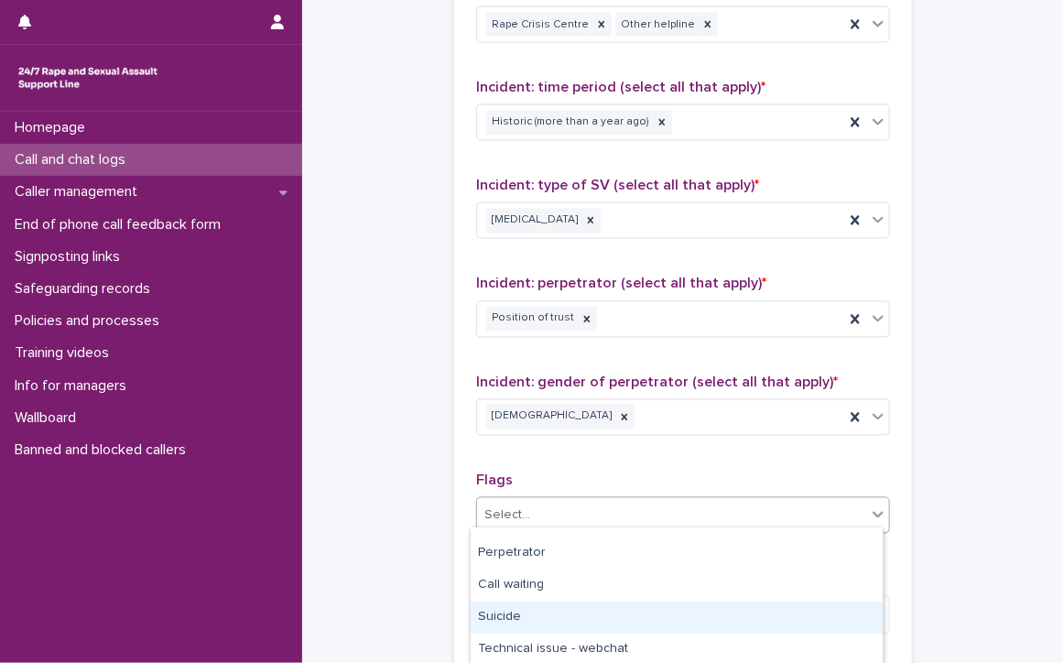
click at [509, 612] on div "Suicide" at bounding box center [677, 618] width 412 height 32
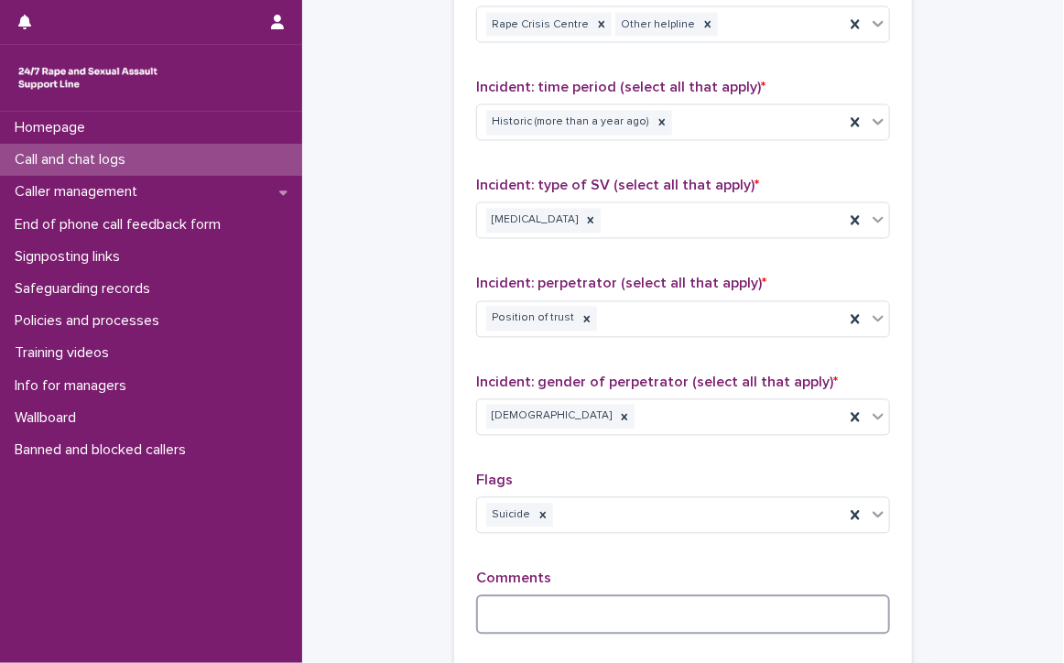
click at [517, 600] on textarea at bounding box center [683, 614] width 414 height 39
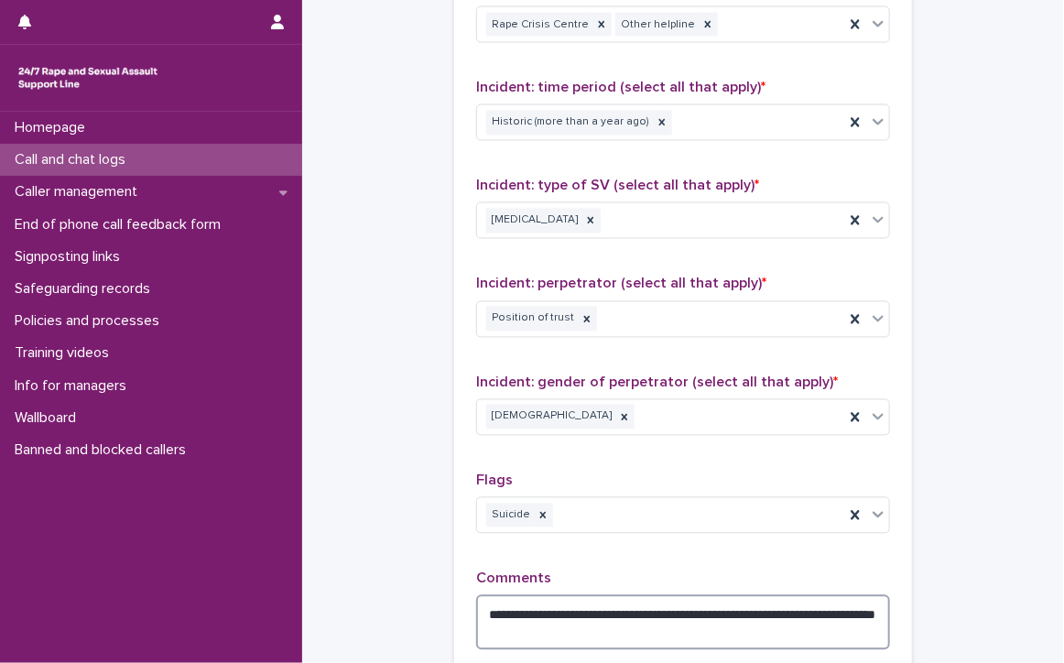
click at [790, 604] on textarea "**********" at bounding box center [683, 622] width 414 height 55
click at [604, 625] on textarea "**********" at bounding box center [683, 622] width 414 height 55
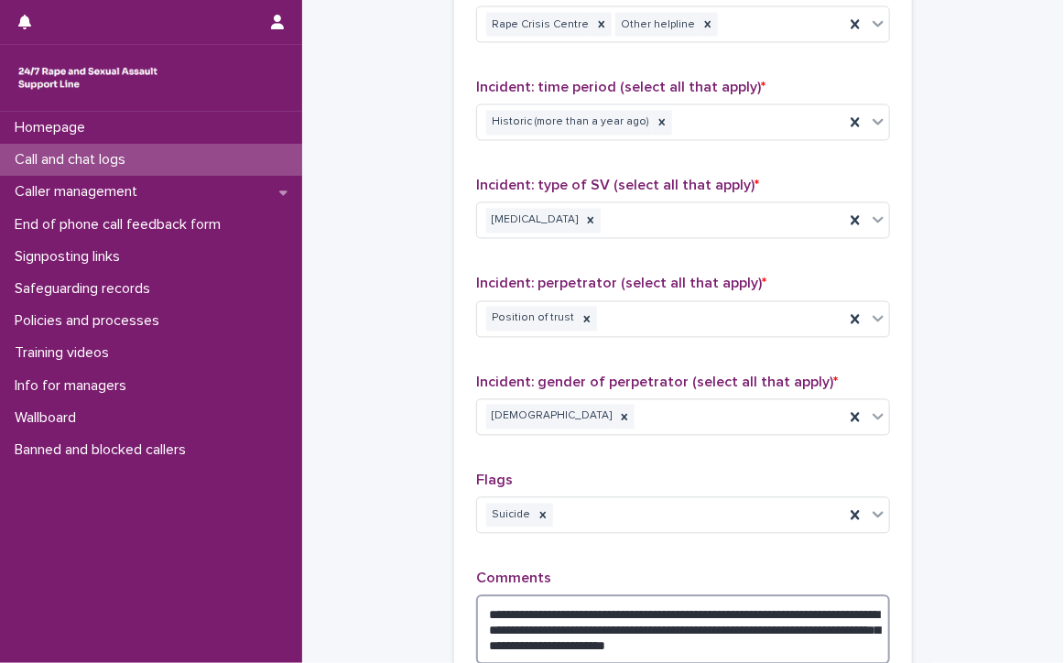
click at [580, 628] on textarea "**********" at bounding box center [683, 630] width 414 height 70
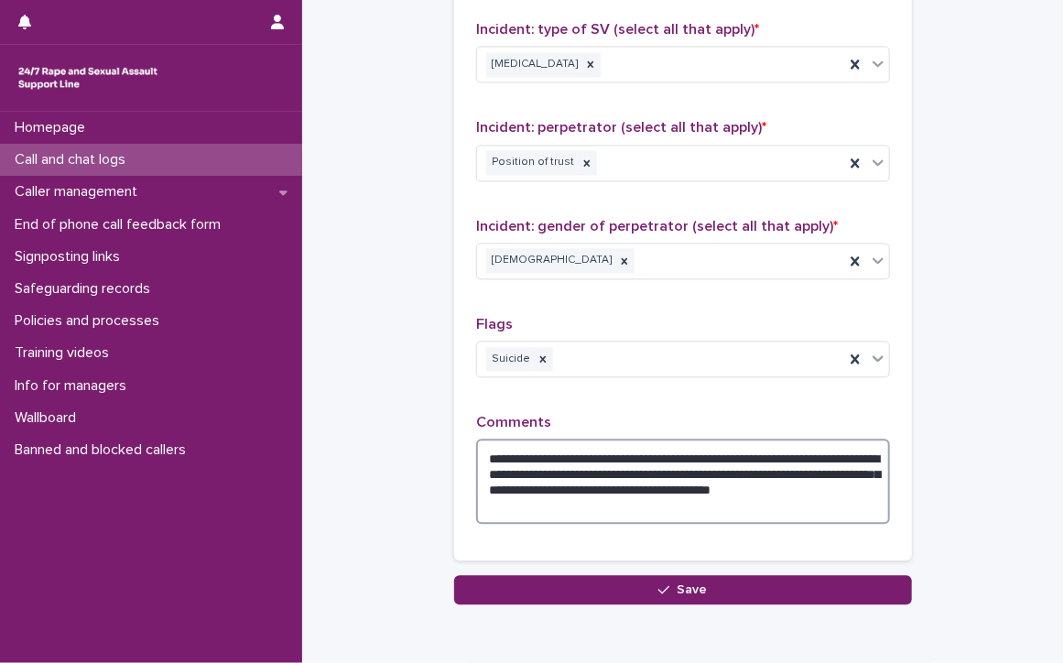
scroll to position [1455, 0]
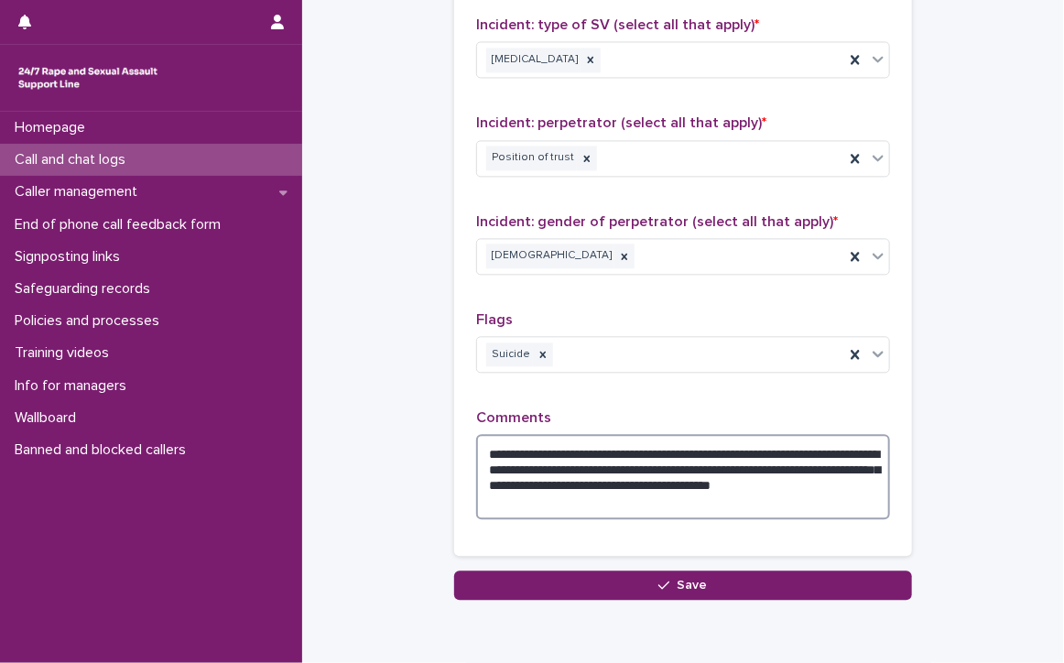
click at [568, 494] on textarea "**********" at bounding box center [683, 476] width 414 height 85
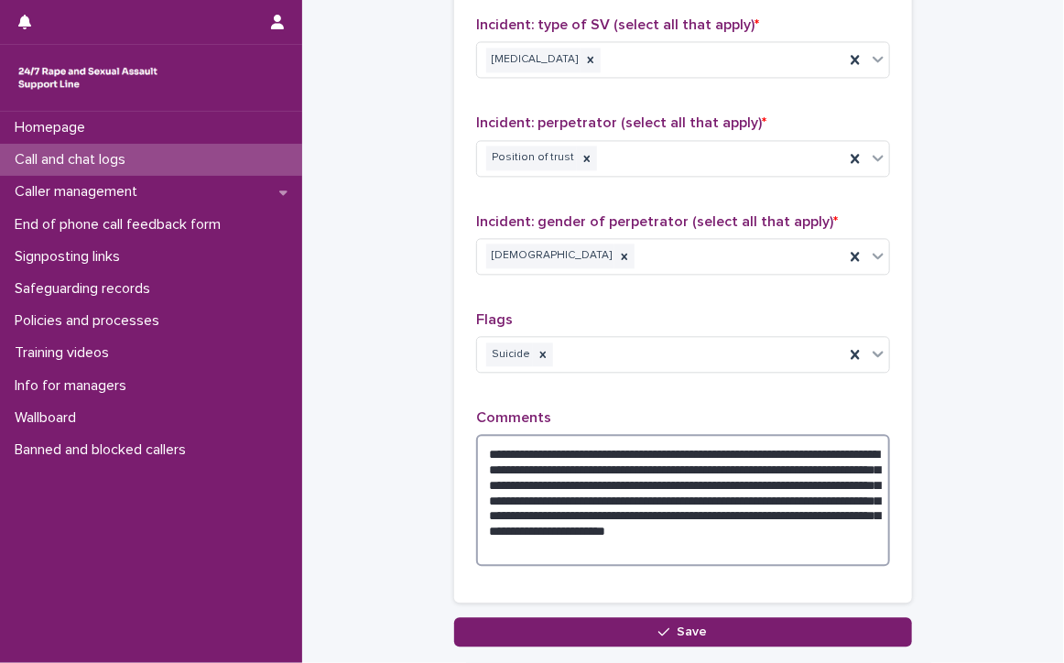
click at [753, 543] on textarea "**********" at bounding box center [683, 500] width 414 height 132
click at [815, 545] on textarea "**********" at bounding box center [683, 500] width 414 height 132
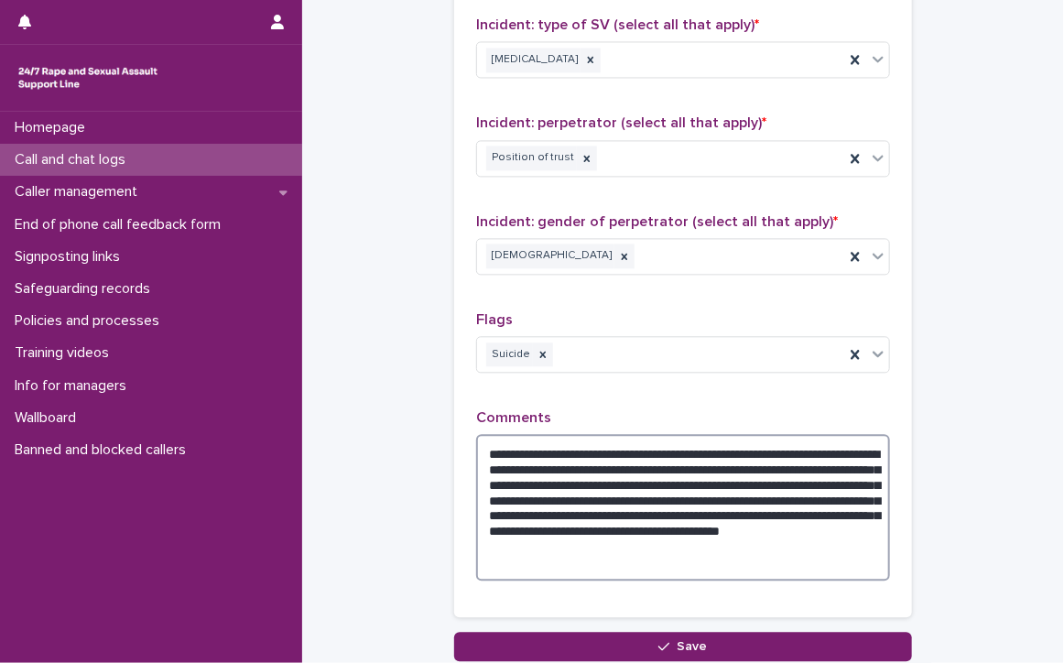
click at [635, 443] on textarea "**********" at bounding box center [683, 507] width 414 height 147
click at [624, 477] on textarea "**********" at bounding box center [683, 507] width 414 height 147
click at [767, 477] on textarea "**********" at bounding box center [683, 507] width 414 height 147
click at [586, 494] on textarea "**********" at bounding box center [683, 507] width 414 height 147
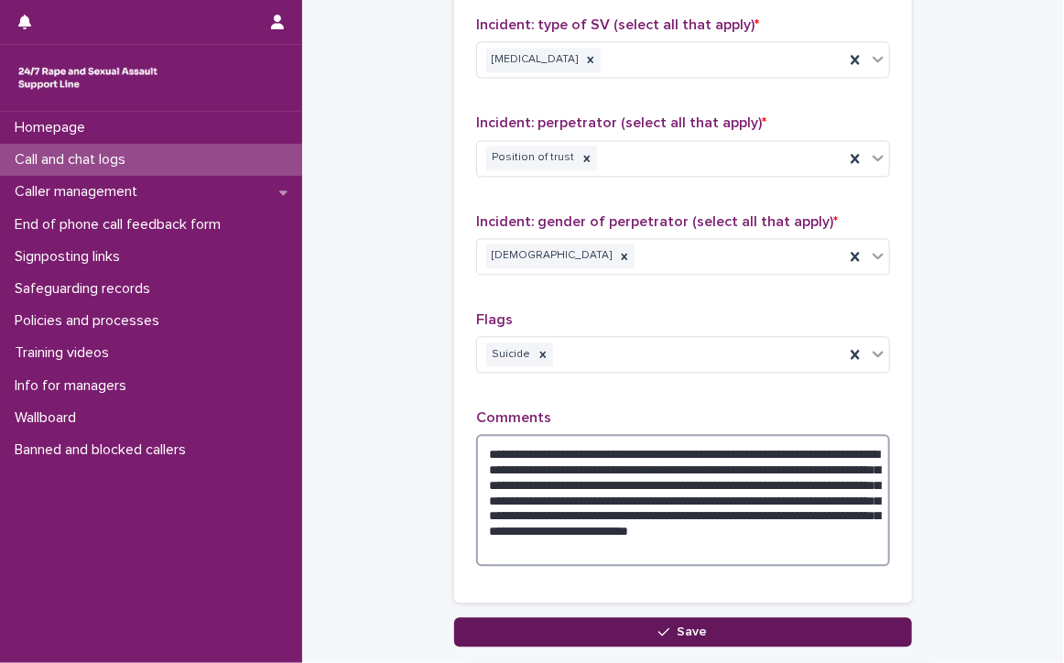
type textarea "**********"
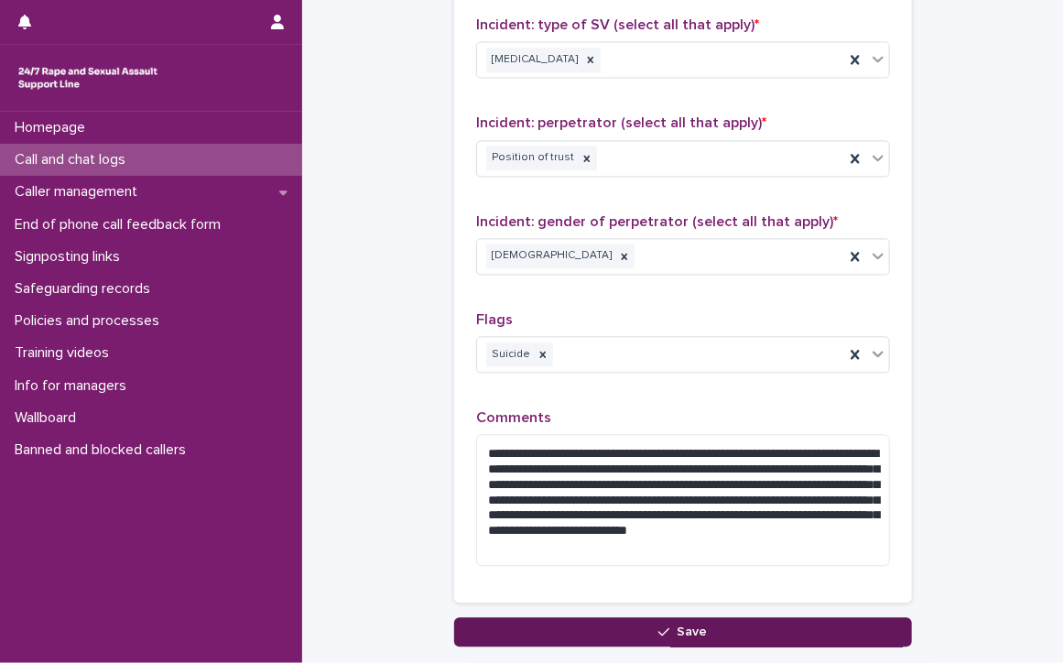
click at [678, 626] on span "Save" at bounding box center [693, 632] width 30 height 13
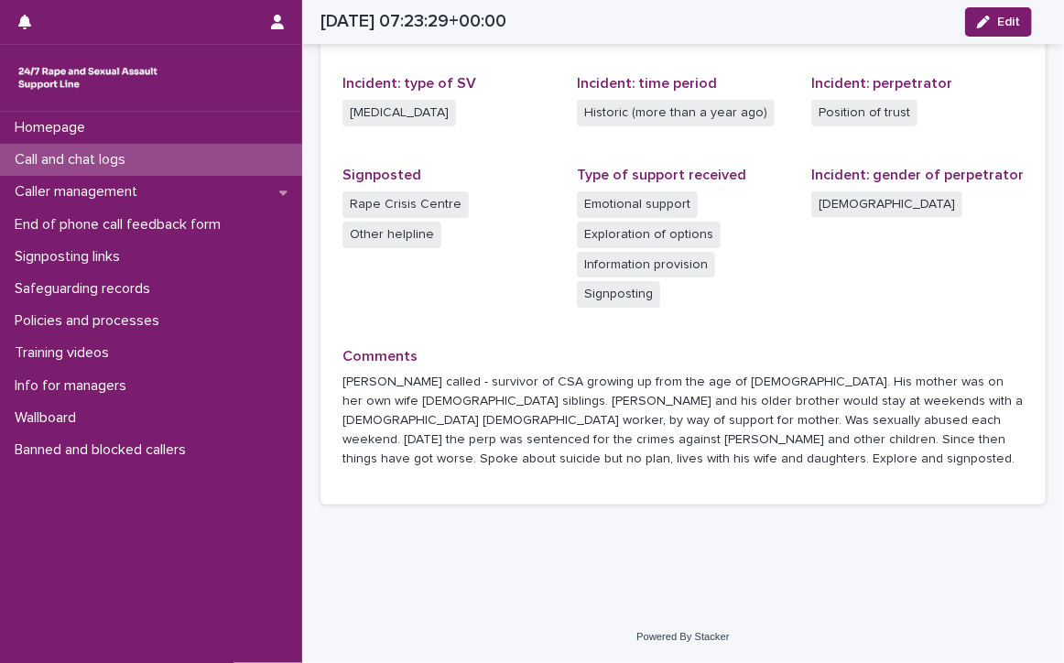
scroll to position [485, 0]
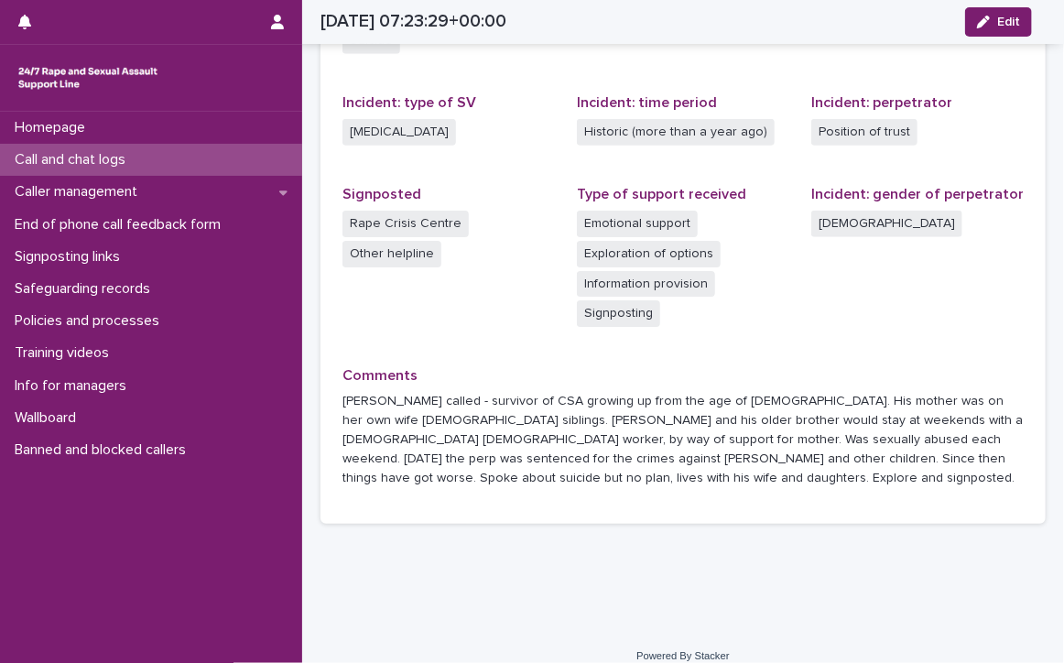
click at [106, 156] on p "Call and chat logs" at bounding box center [73, 159] width 133 height 17
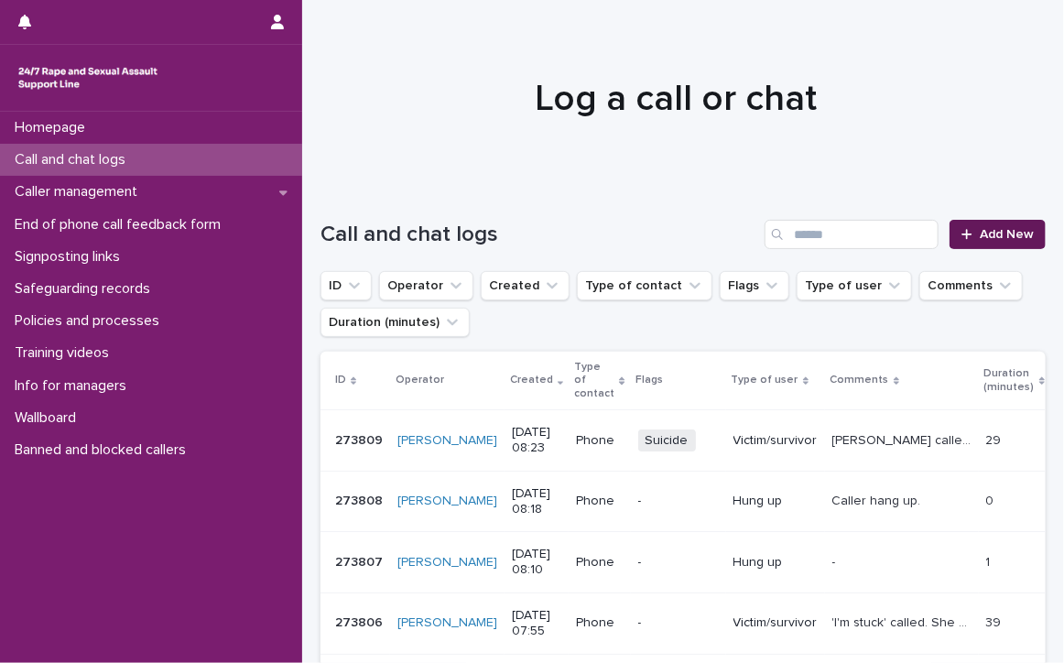
click at [1001, 229] on span "Add New" at bounding box center [1007, 234] width 54 height 13
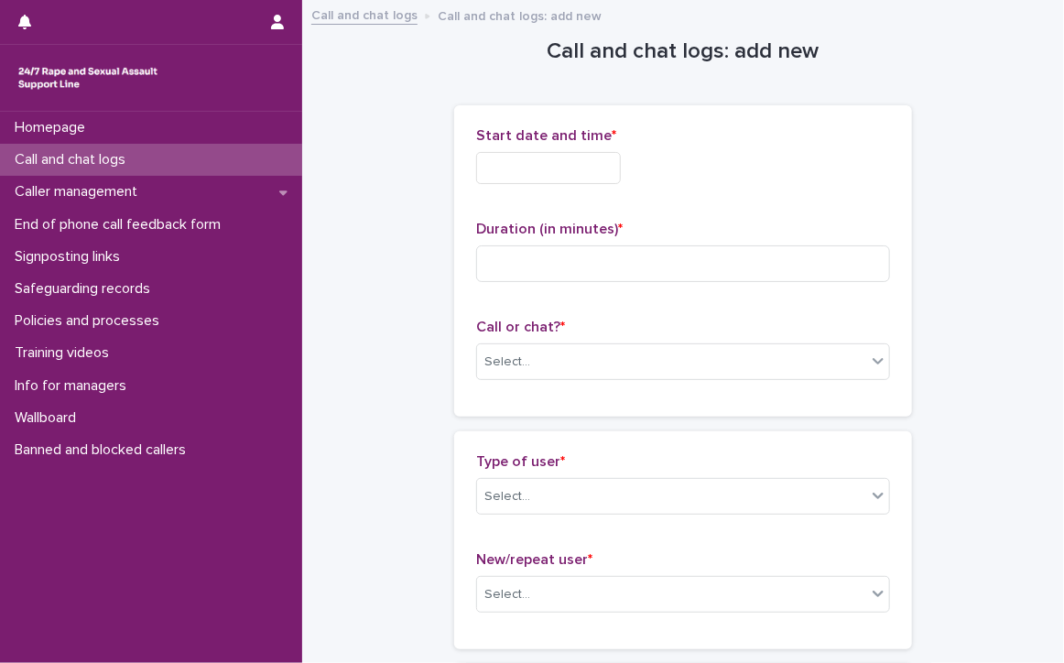
click at [613, 168] on input "text" at bounding box center [548, 168] width 145 height 32
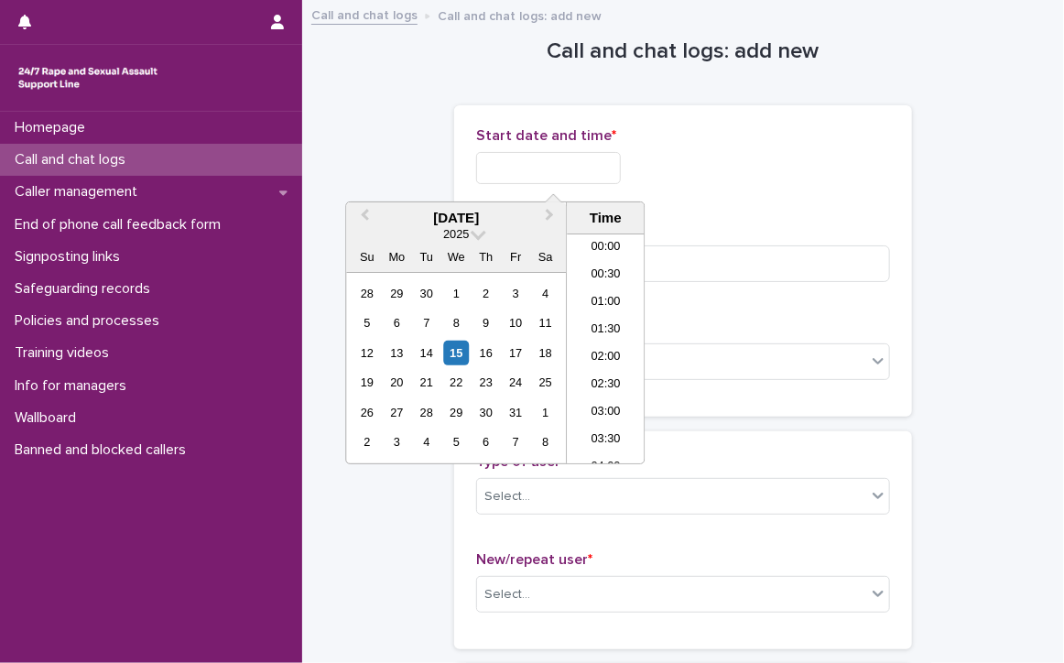
scroll to position [339, 0]
click at [619, 342] on li "08:00" at bounding box center [606, 348] width 78 height 27
click at [592, 170] on input "**********" at bounding box center [548, 168] width 145 height 32
type input "**********"
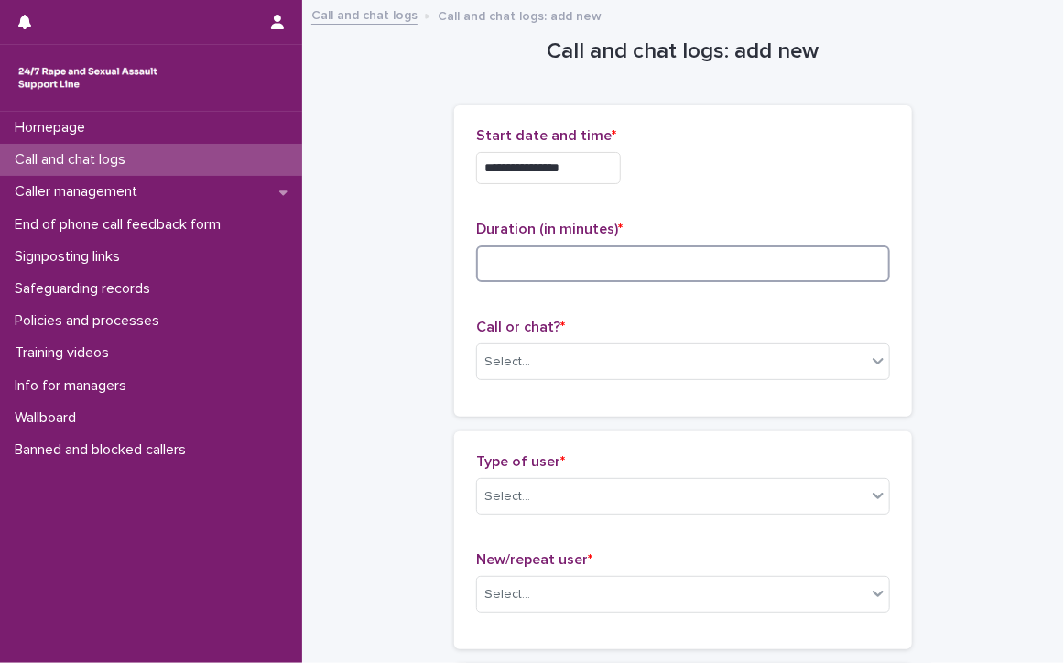
click at [726, 258] on input at bounding box center [683, 263] width 414 height 37
type input "*"
click at [678, 357] on div "Select..." at bounding box center [671, 362] width 389 height 30
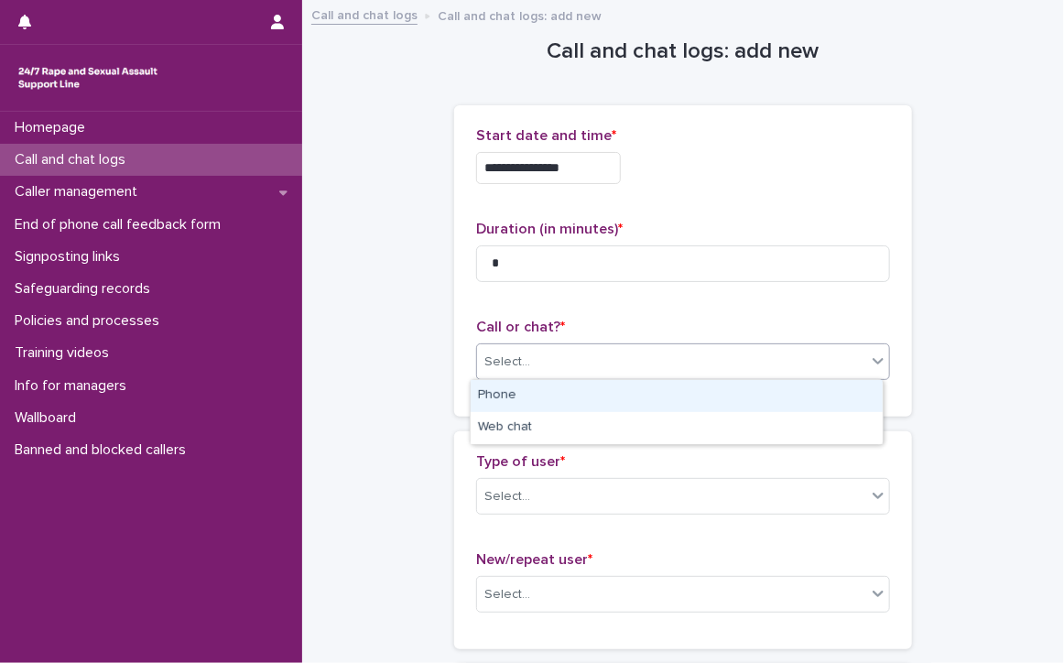
click at [651, 392] on div "Phone" at bounding box center [677, 396] width 412 height 32
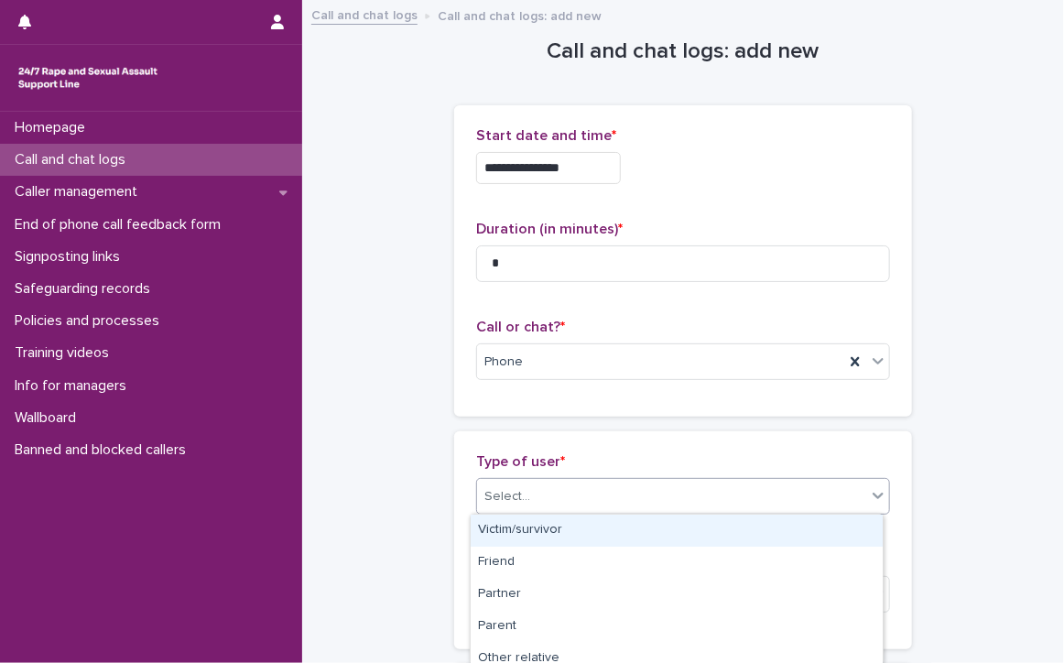
click at [634, 482] on div "Select..." at bounding box center [671, 497] width 389 height 30
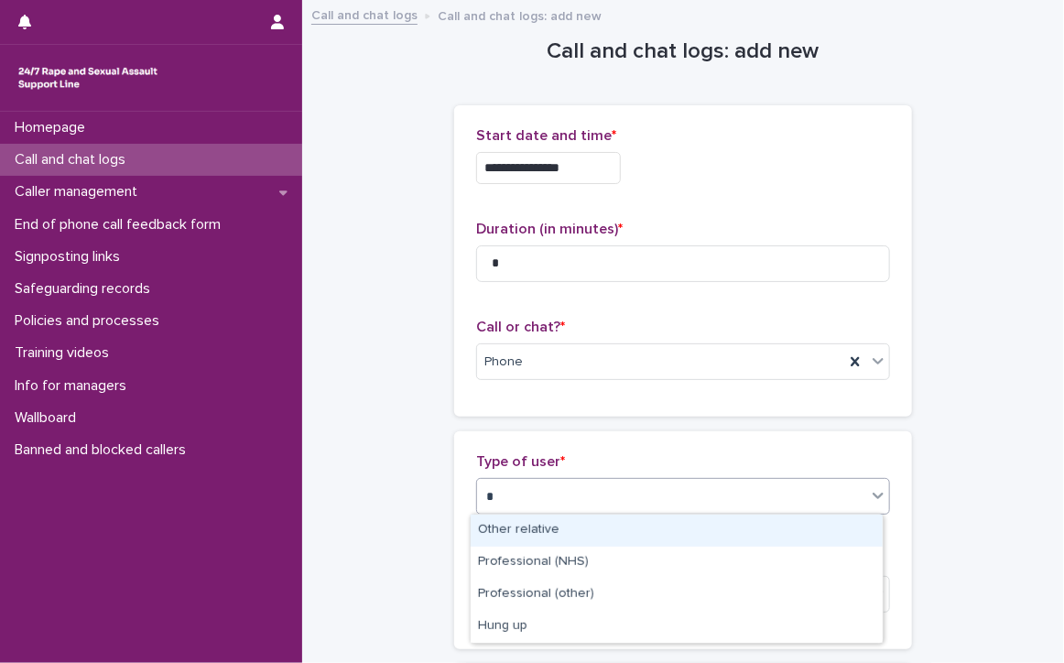
type input "**"
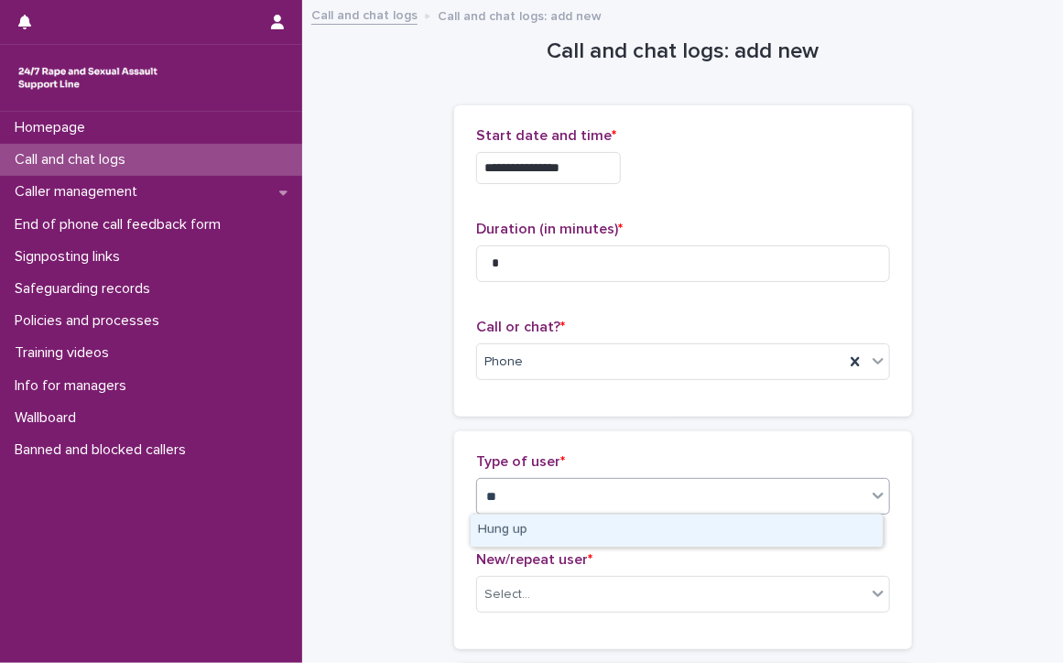
click at [614, 527] on div "Hung up" at bounding box center [677, 531] width 412 height 32
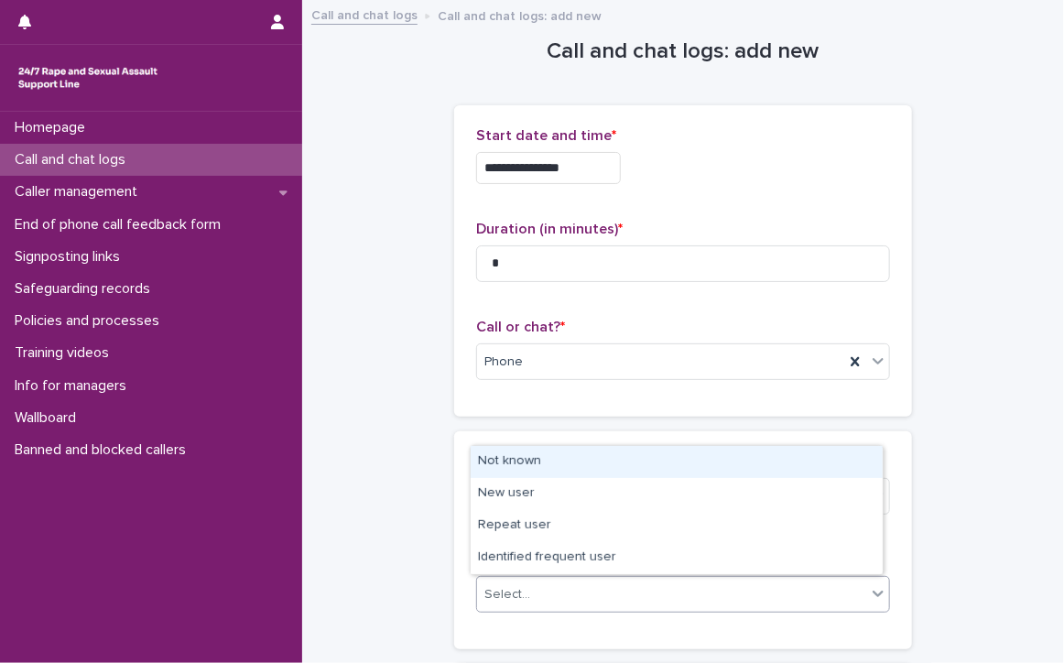
click at [615, 587] on div "Select..." at bounding box center [671, 595] width 389 height 30
click at [529, 458] on div "Not known" at bounding box center [677, 462] width 412 height 32
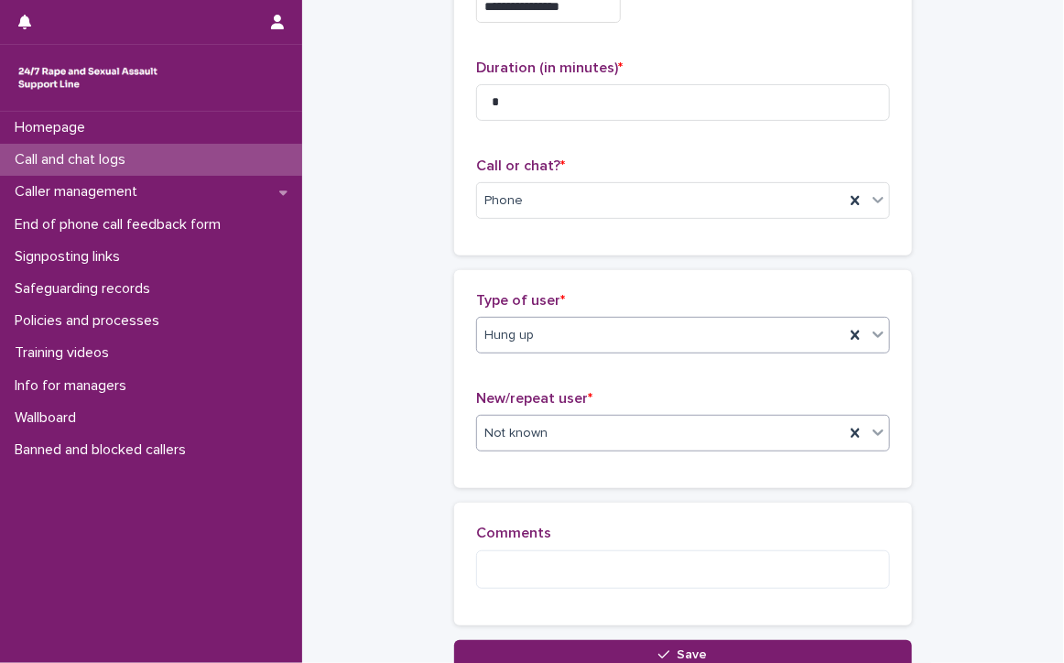
scroll to position [183, 0]
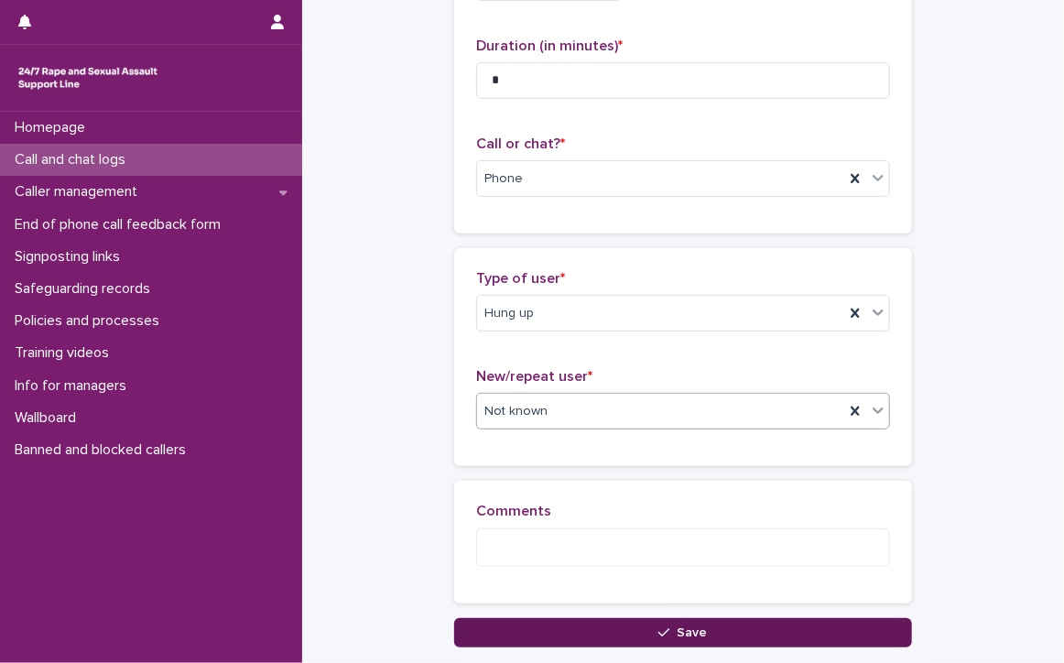
click at [746, 629] on button "Save" at bounding box center [683, 632] width 458 height 29
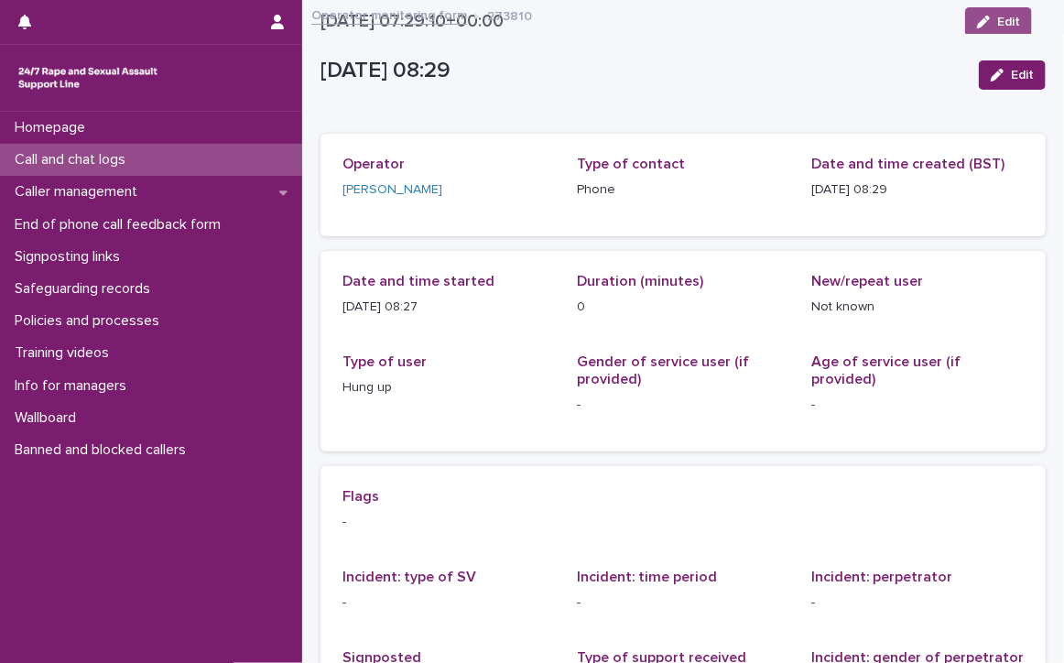
click at [103, 158] on p "Call and chat logs" at bounding box center [73, 159] width 133 height 17
